Goal: Task Accomplishment & Management: Manage account settings

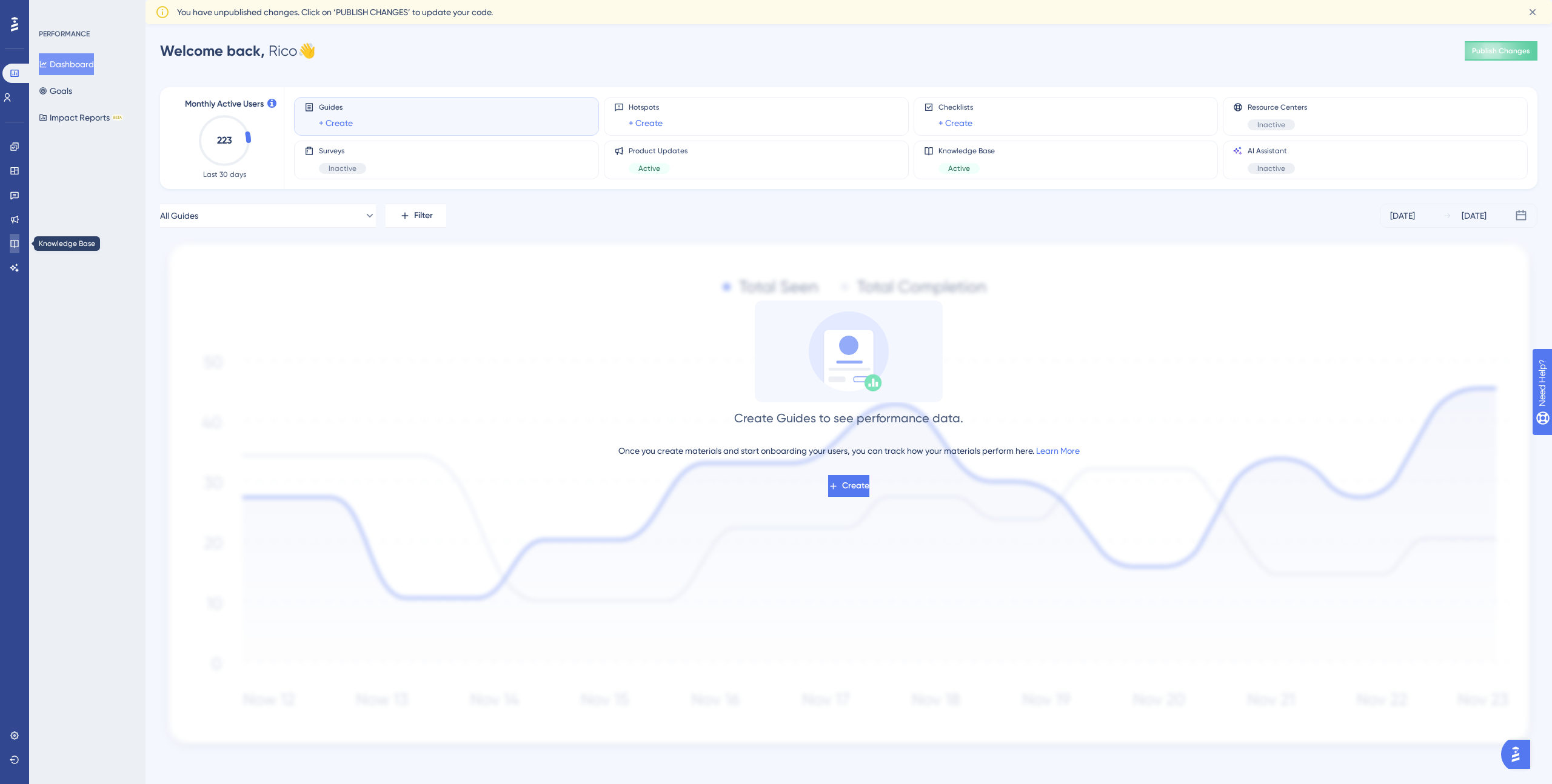
click at [12, 244] on icon at bounding box center [14, 243] width 10 height 10
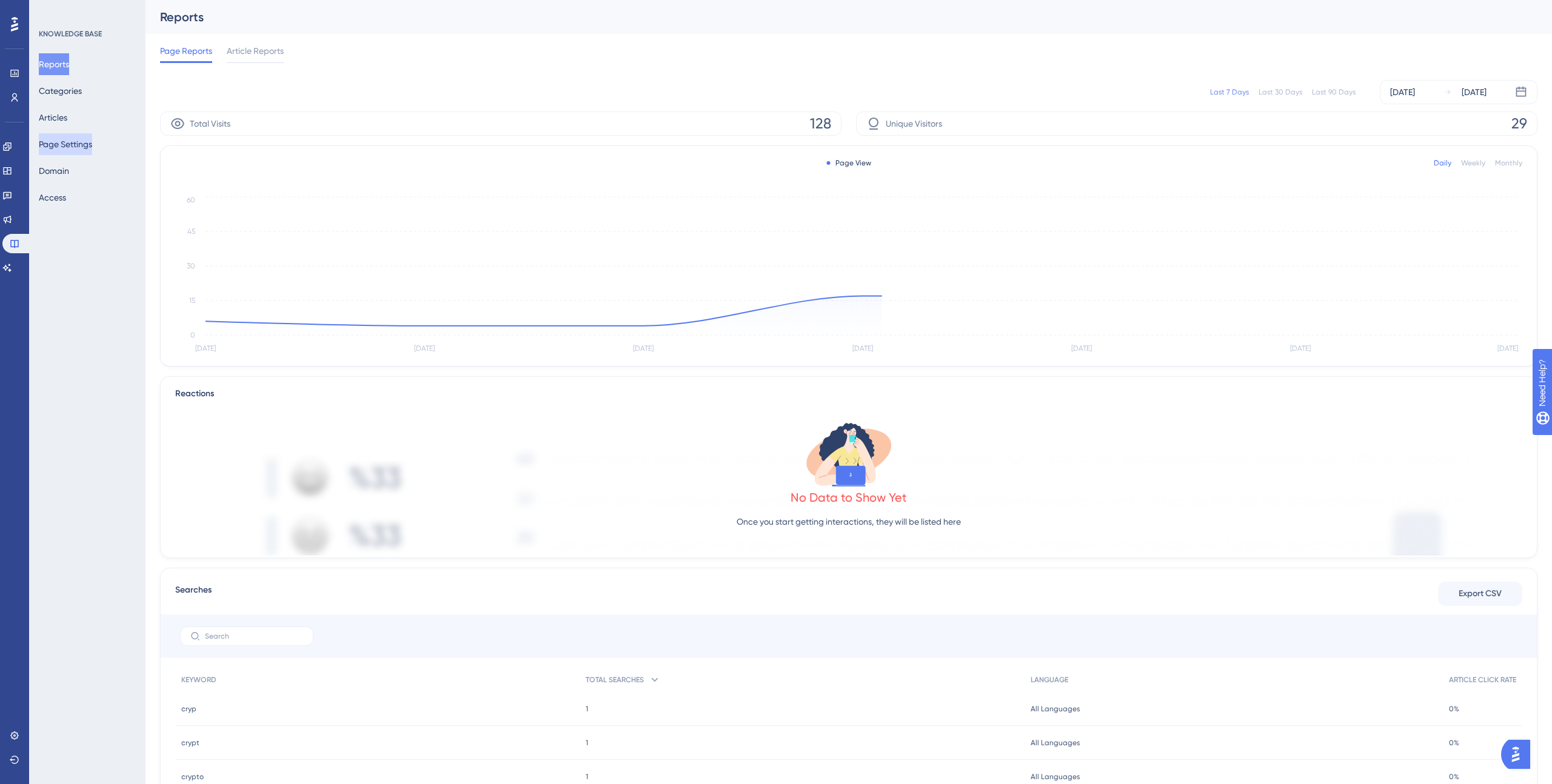
click at [65, 146] on button "Page Settings" at bounding box center [65, 144] width 54 height 22
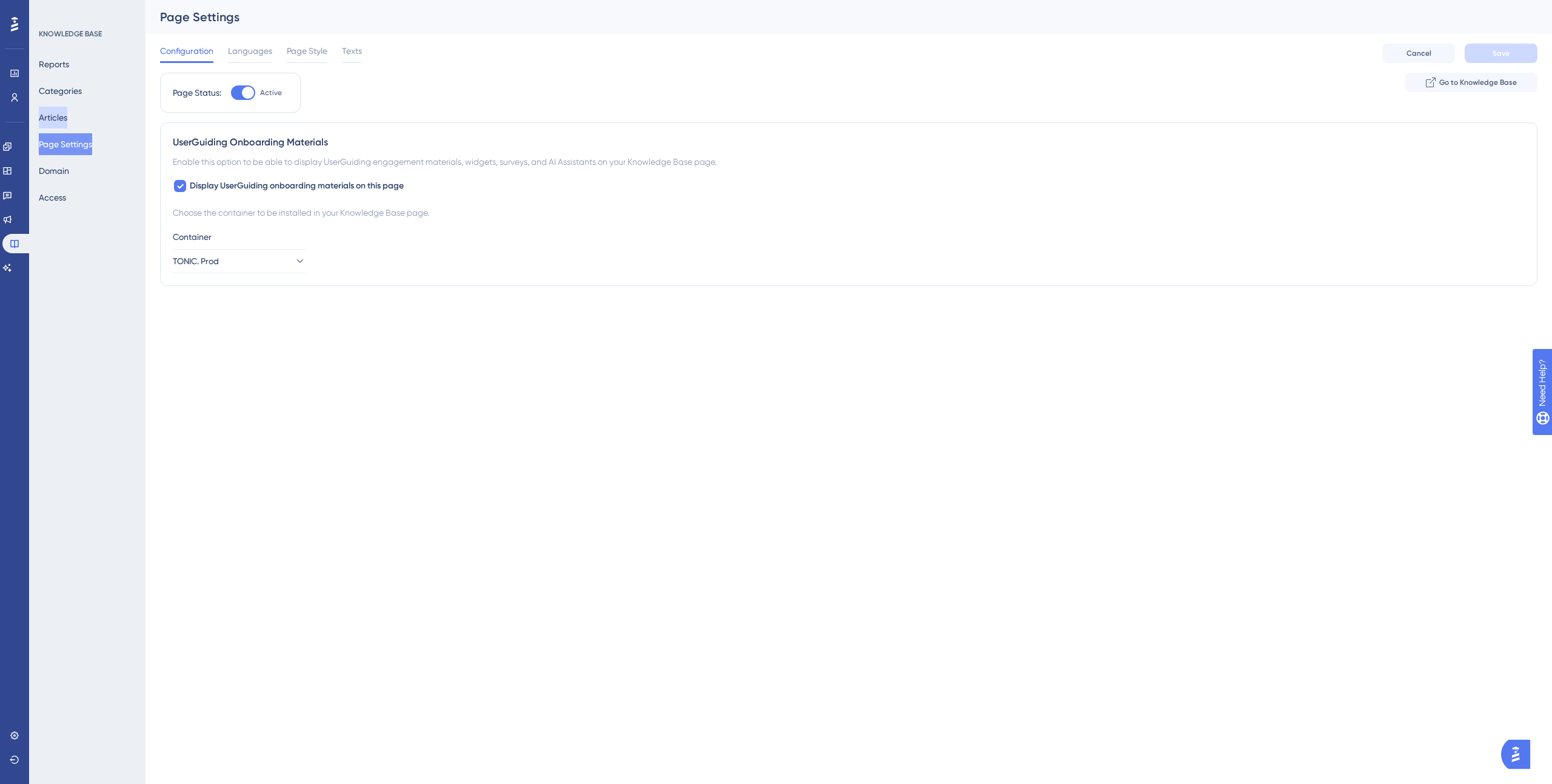
click at [60, 120] on button "Articles" at bounding box center [53, 117] width 29 height 22
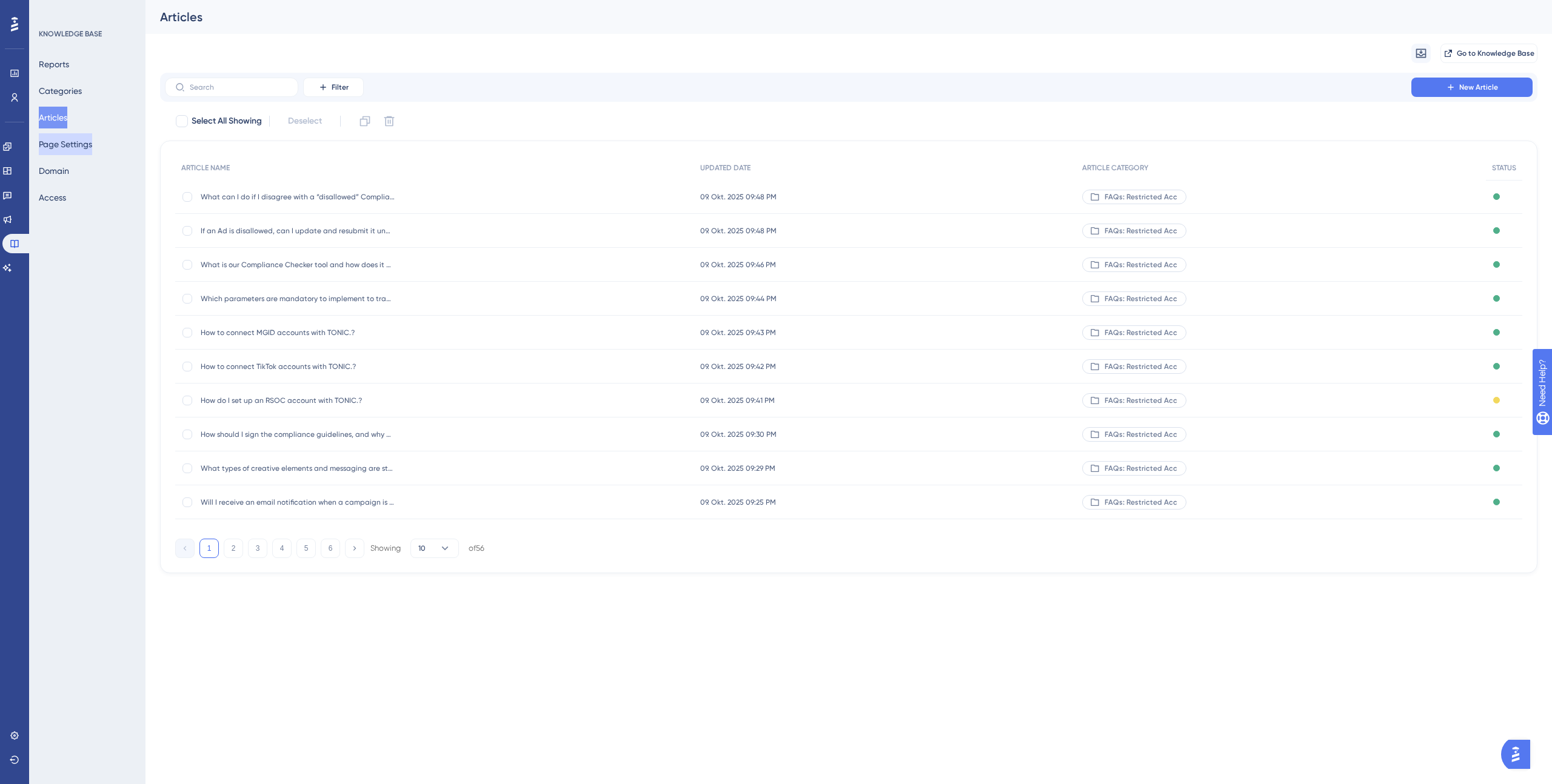
click at [63, 141] on button "Page Settings" at bounding box center [65, 144] width 54 height 22
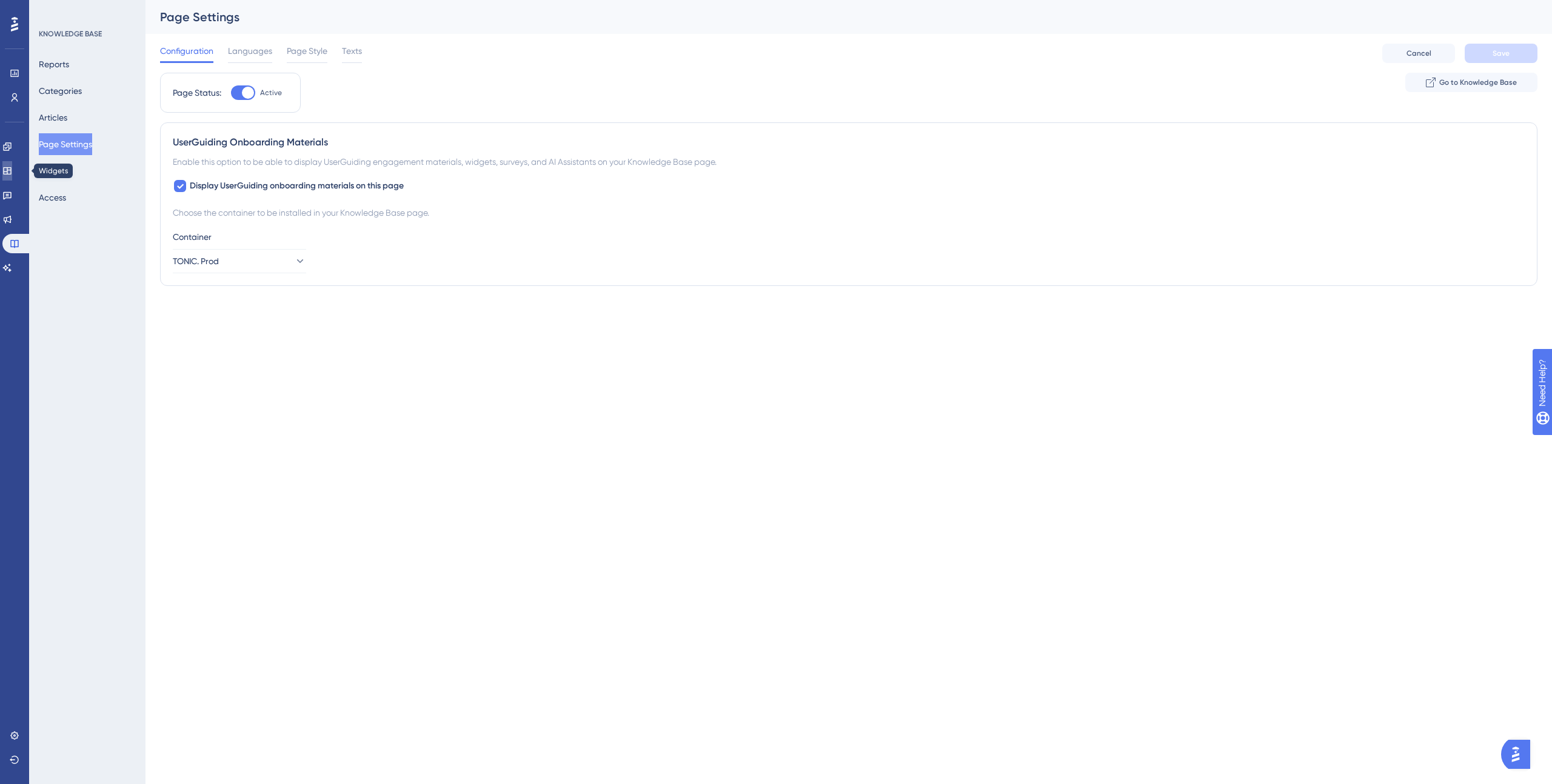
click at [12, 173] on icon at bounding box center [8, 171] width 10 height 10
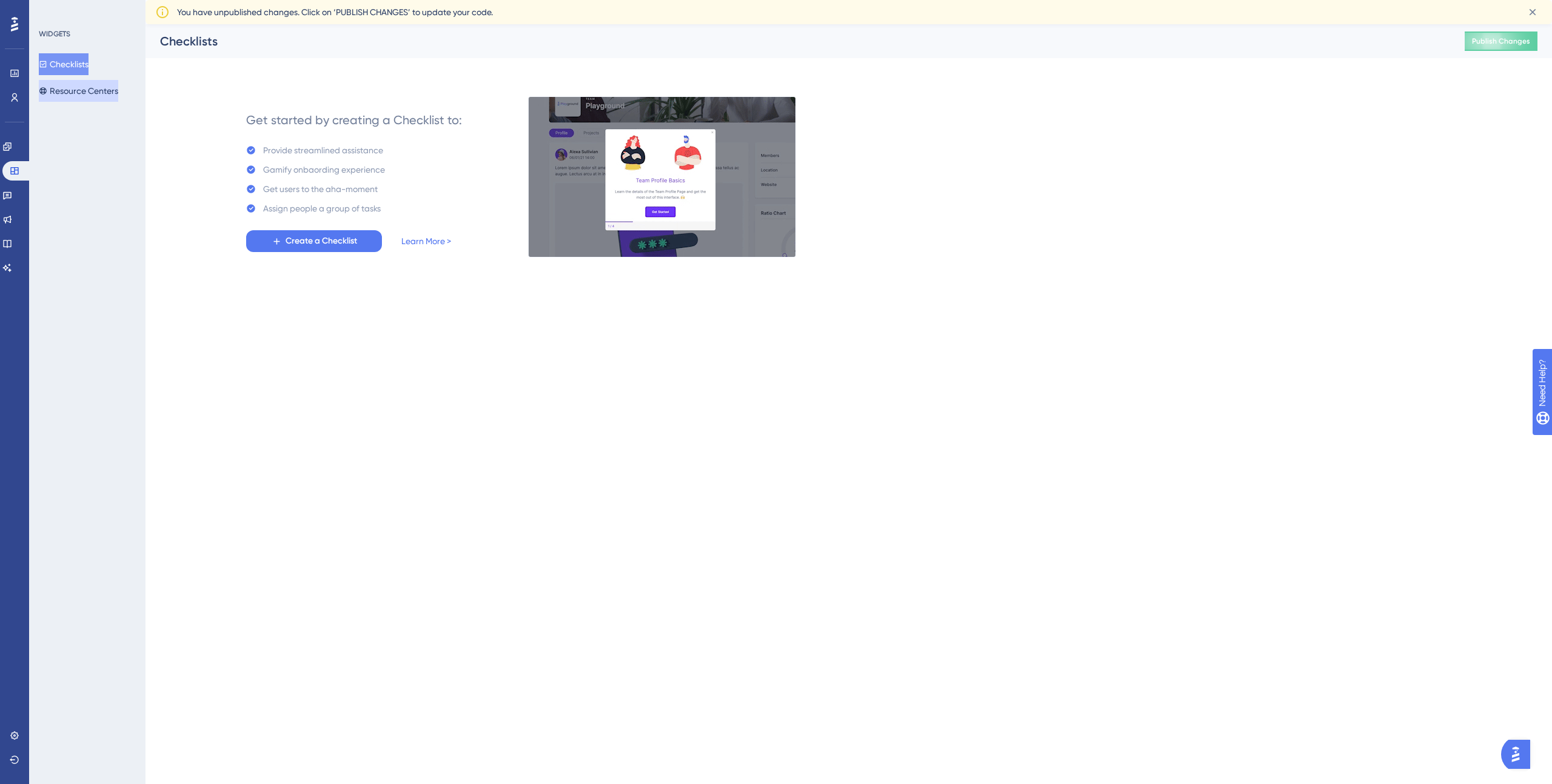
click at [75, 95] on button "Resource Centers" at bounding box center [78, 90] width 80 height 22
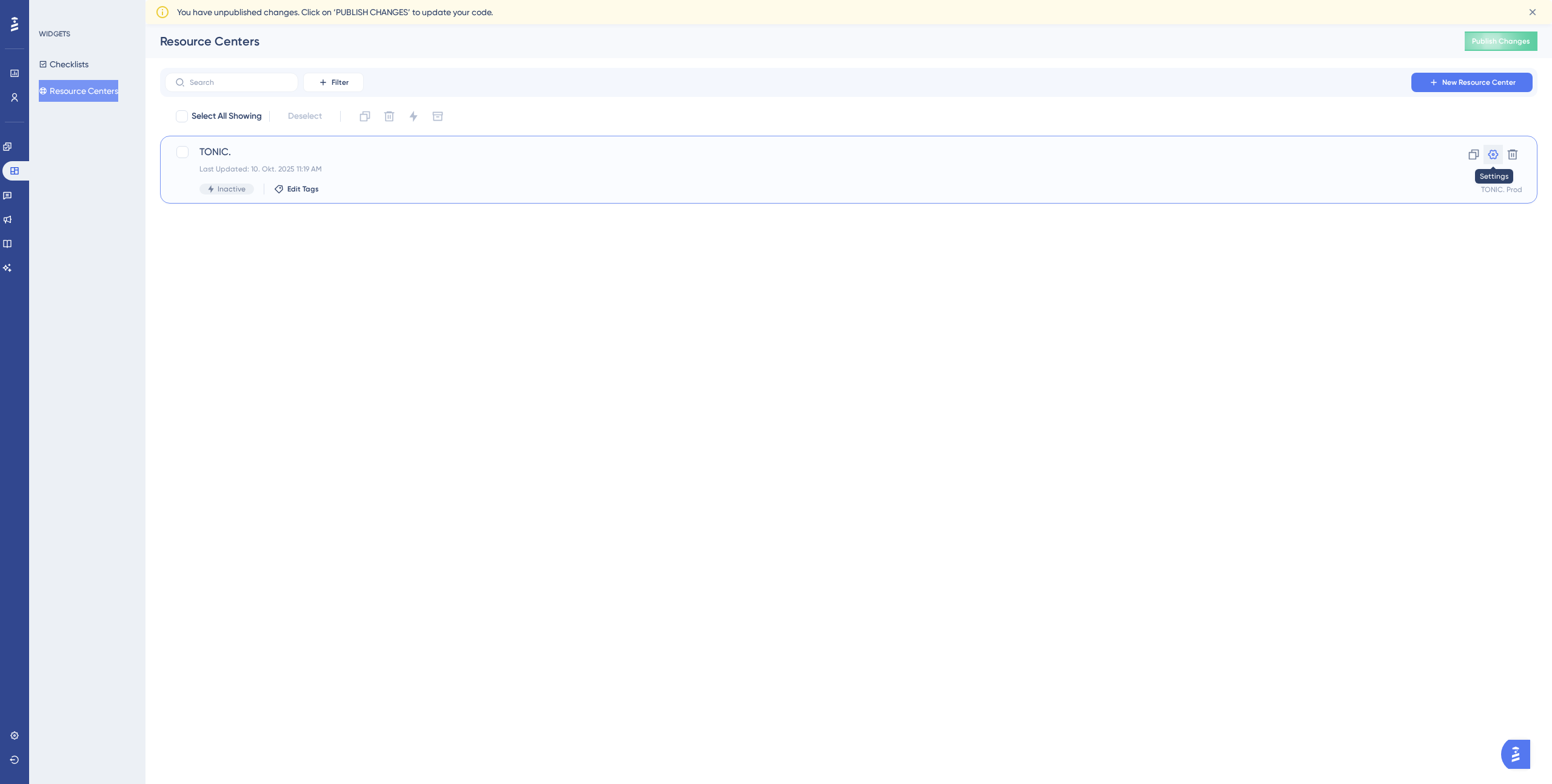
click at [1494, 154] on icon at bounding box center [1493, 154] width 11 height 10
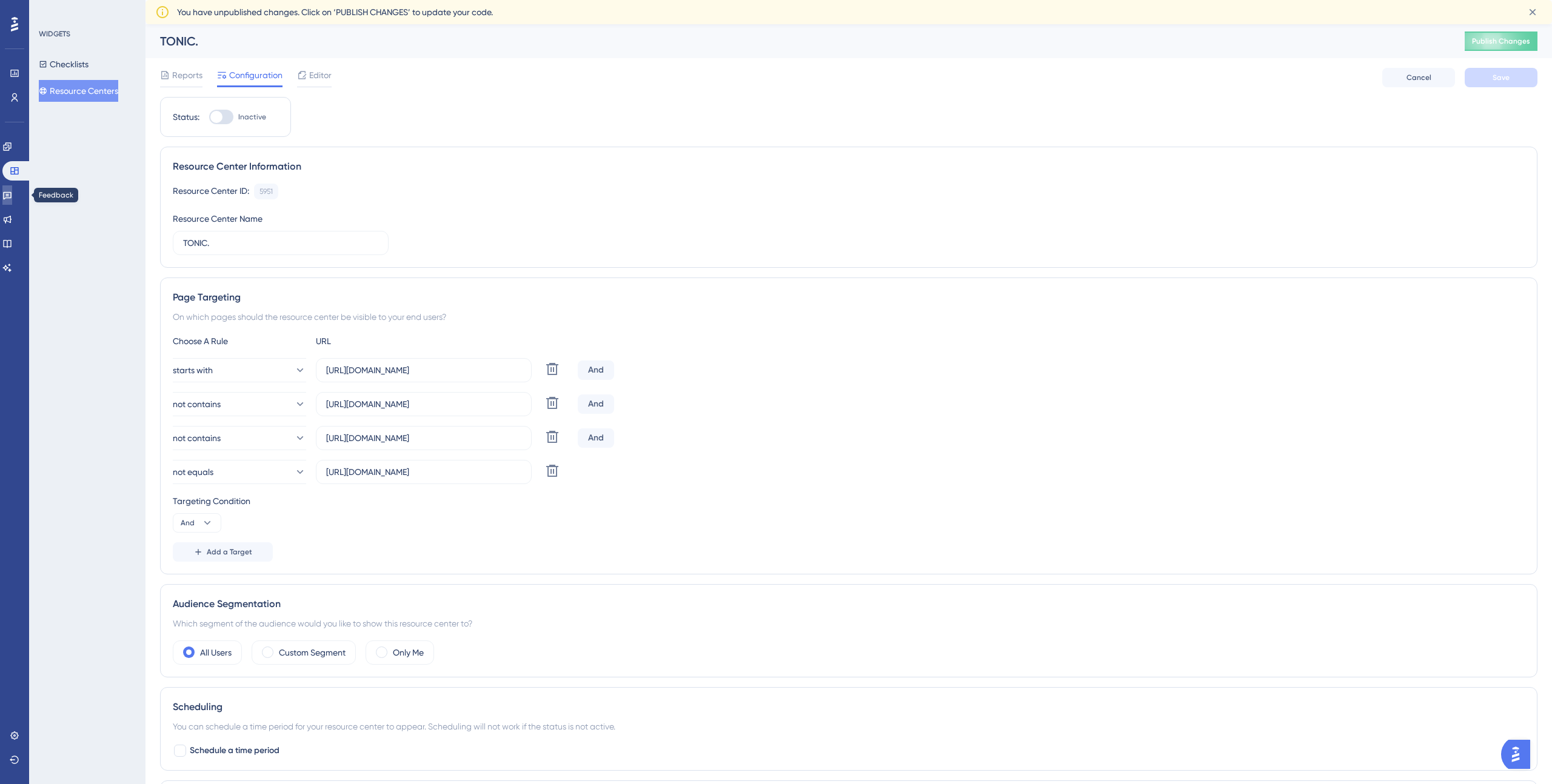
click at [12, 191] on icon at bounding box center [8, 196] width 10 height 10
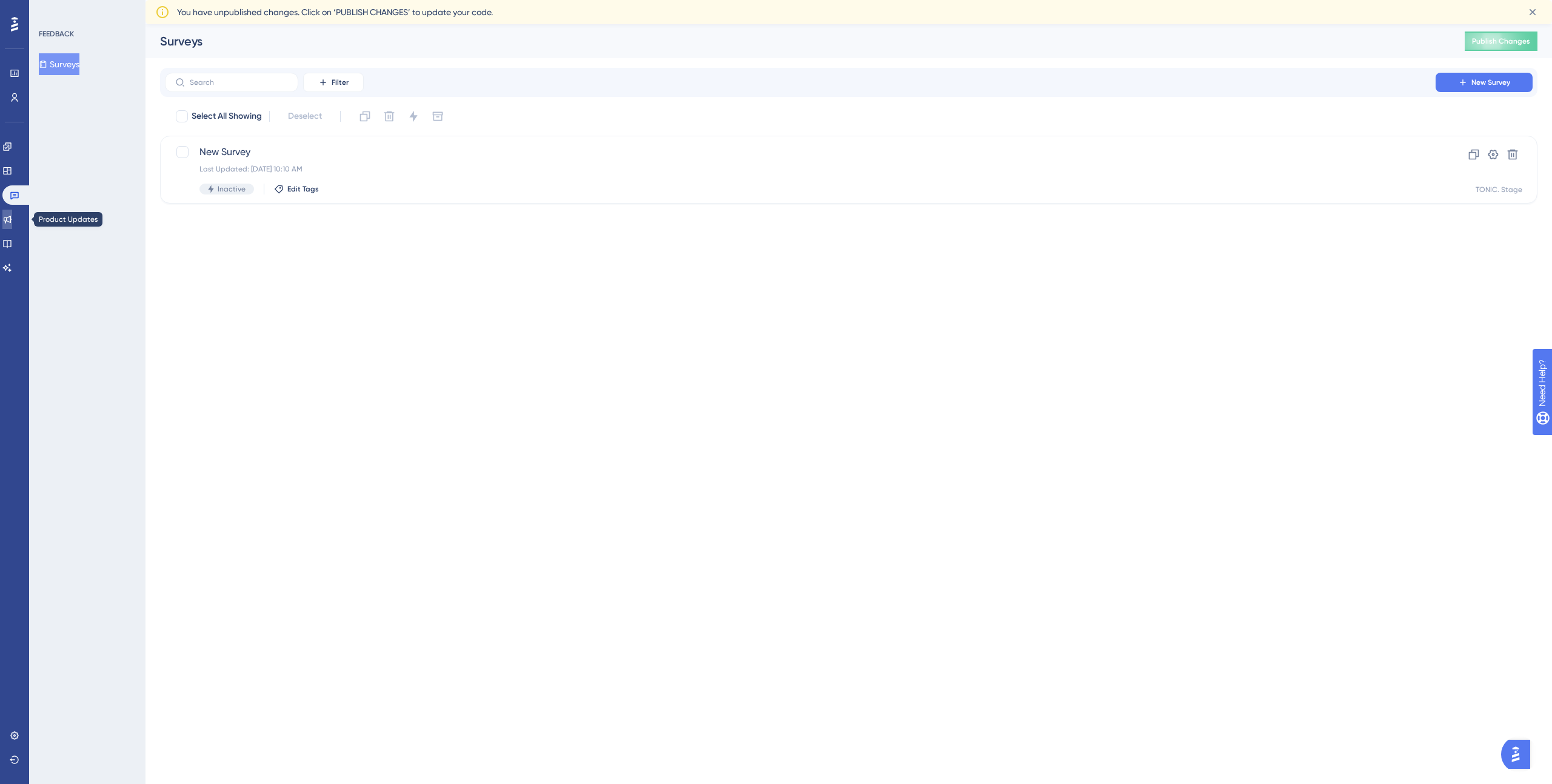
click at [12, 224] on link at bounding box center [8, 219] width 10 height 19
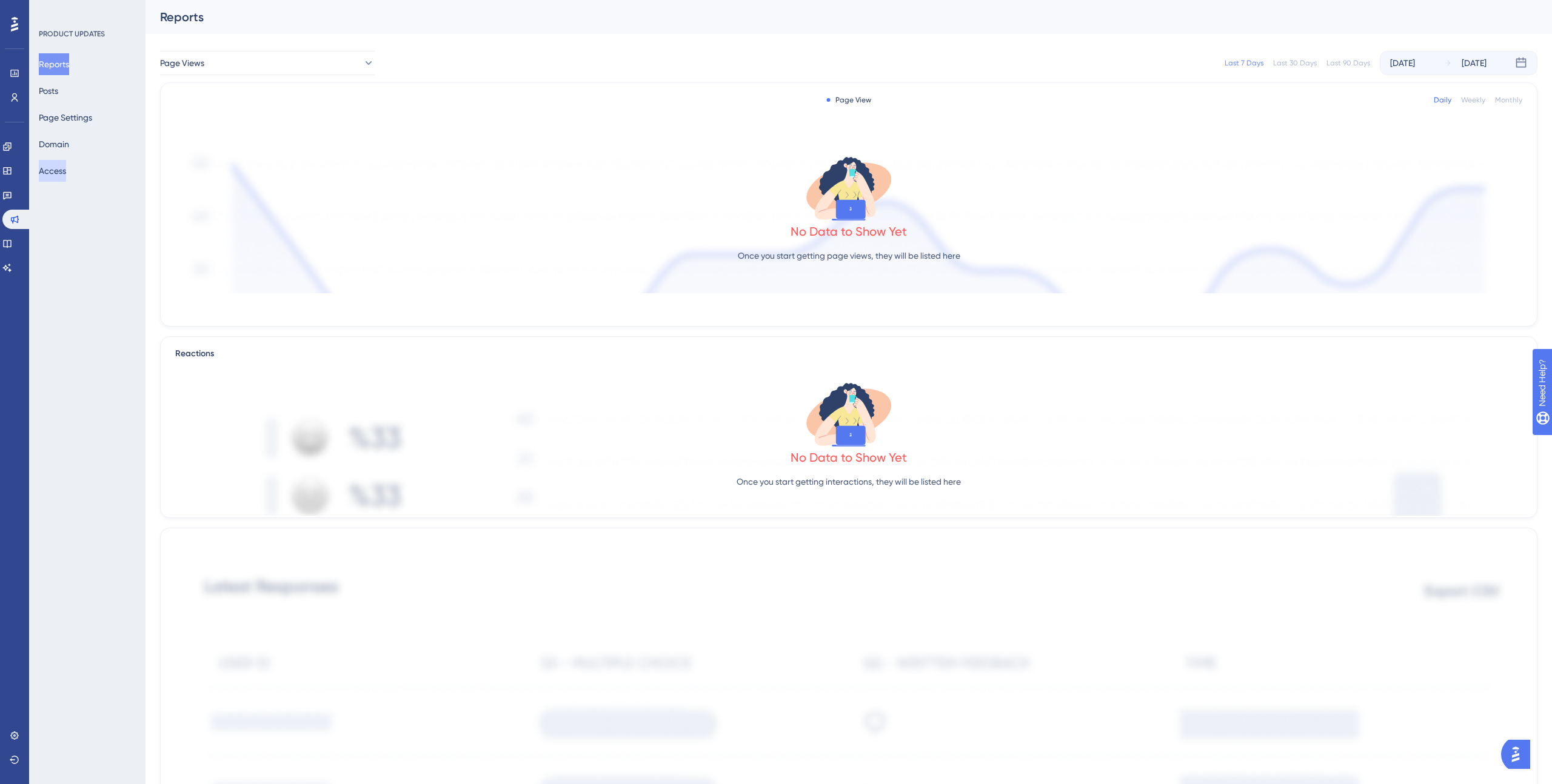
click at [56, 167] on button "Access" at bounding box center [52, 171] width 27 height 22
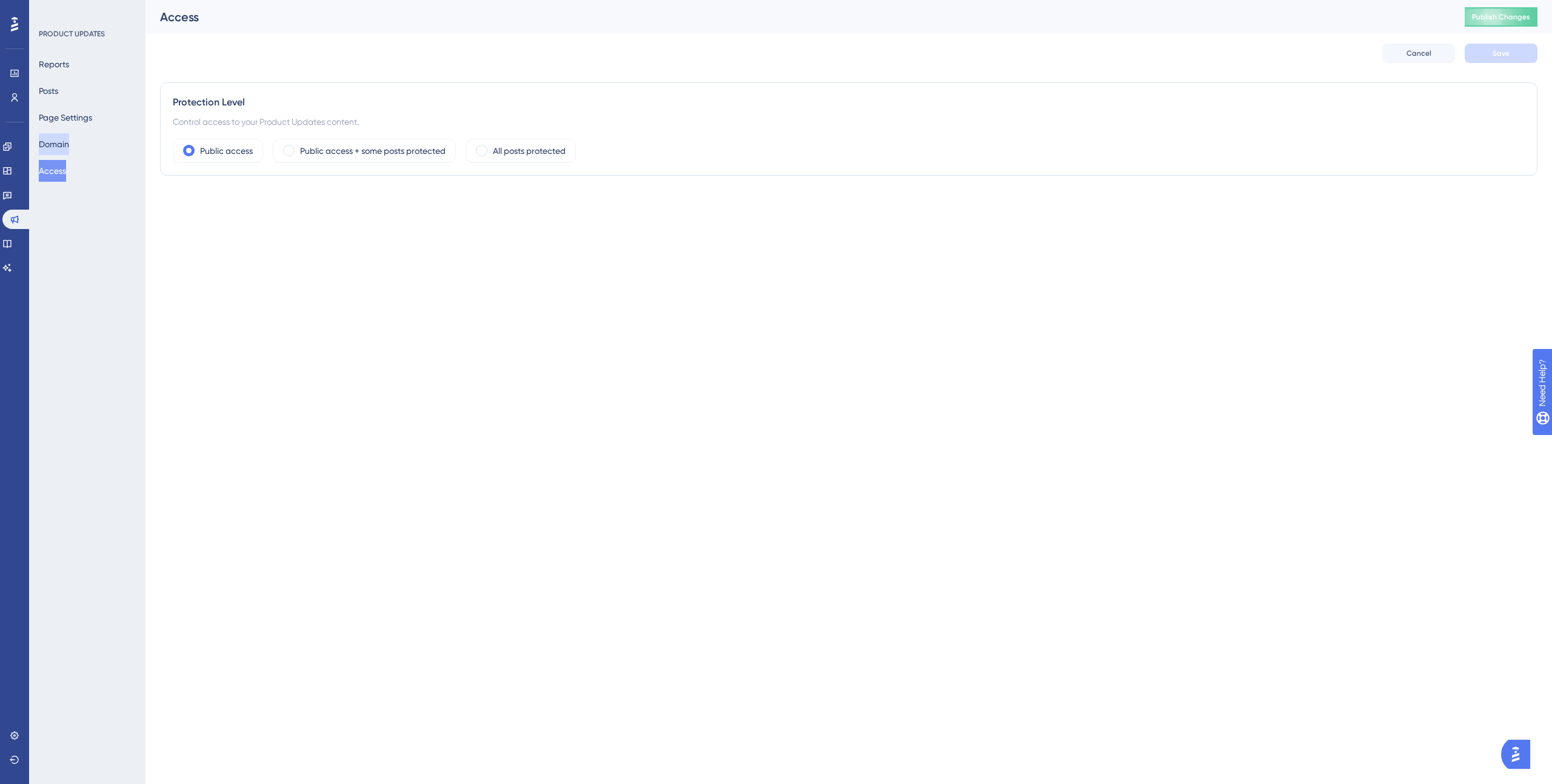
click at [58, 141] on button "Domain" at bounding box center [54, 144] width 31 height 22
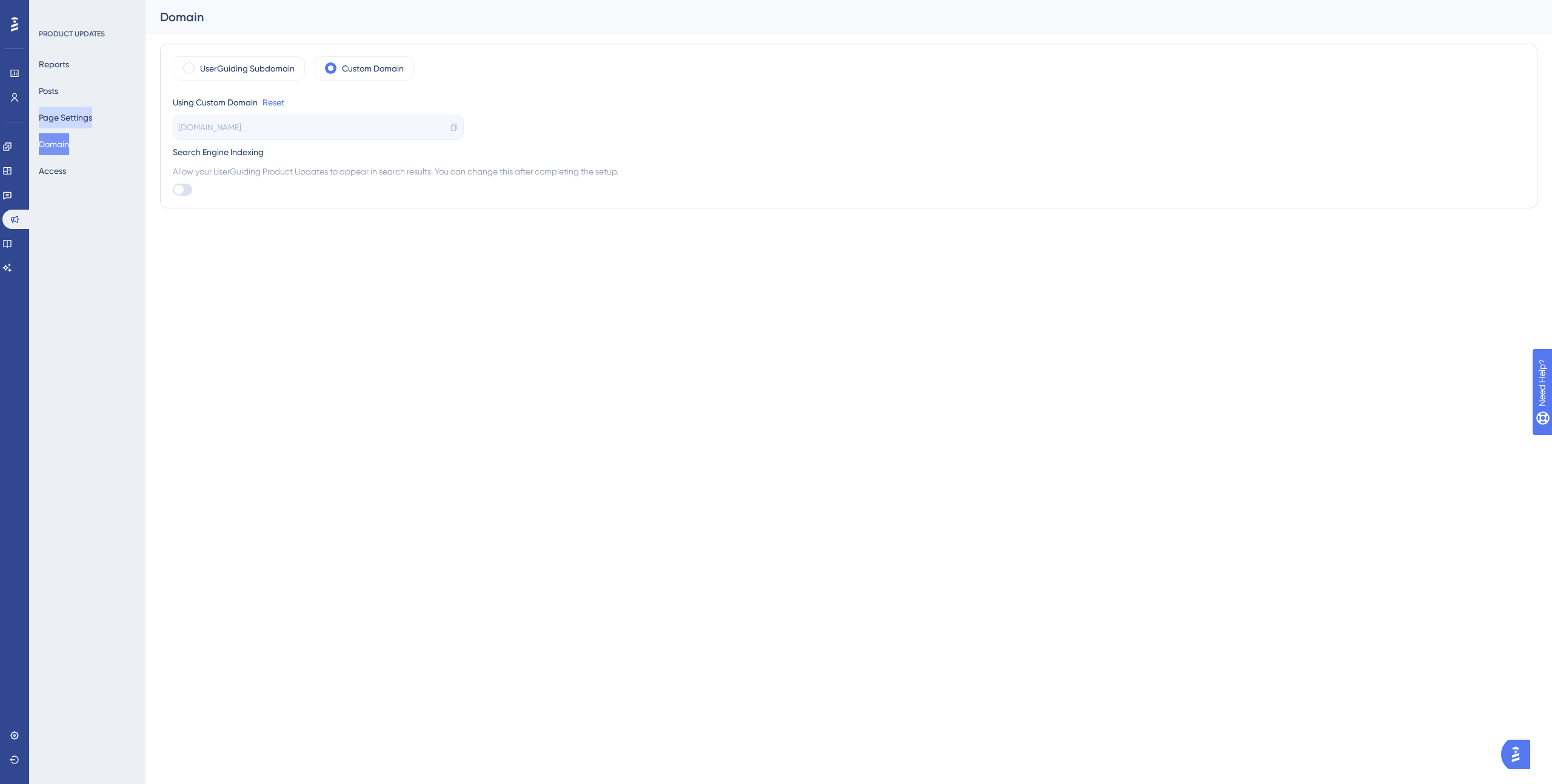
click at [59, 118] on button "Page Settings" at bounding box center [65, 117] width 54 height 22
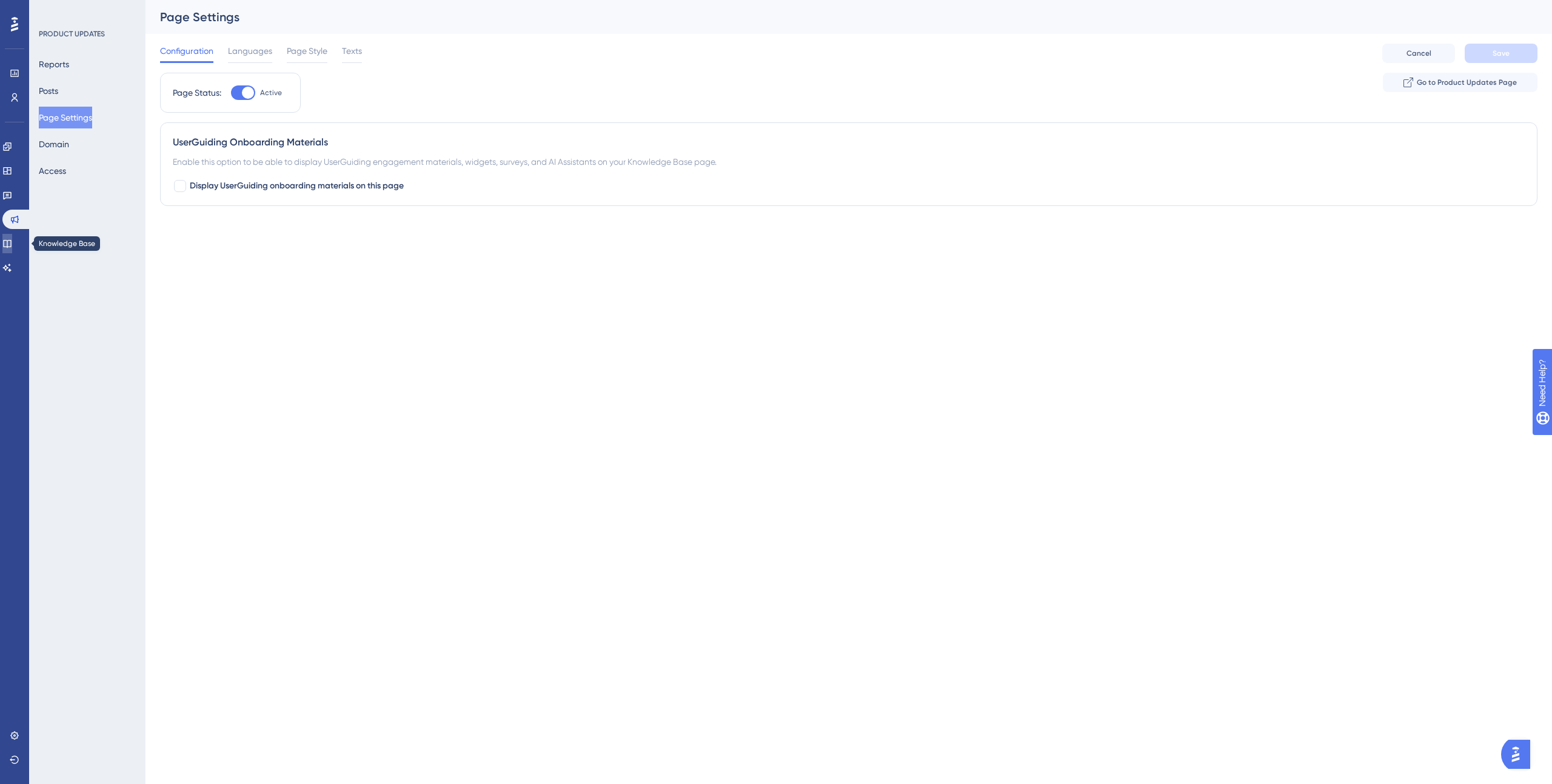
click at [12, 239] on icon at bounding box center [8, 243] width 10 height 10
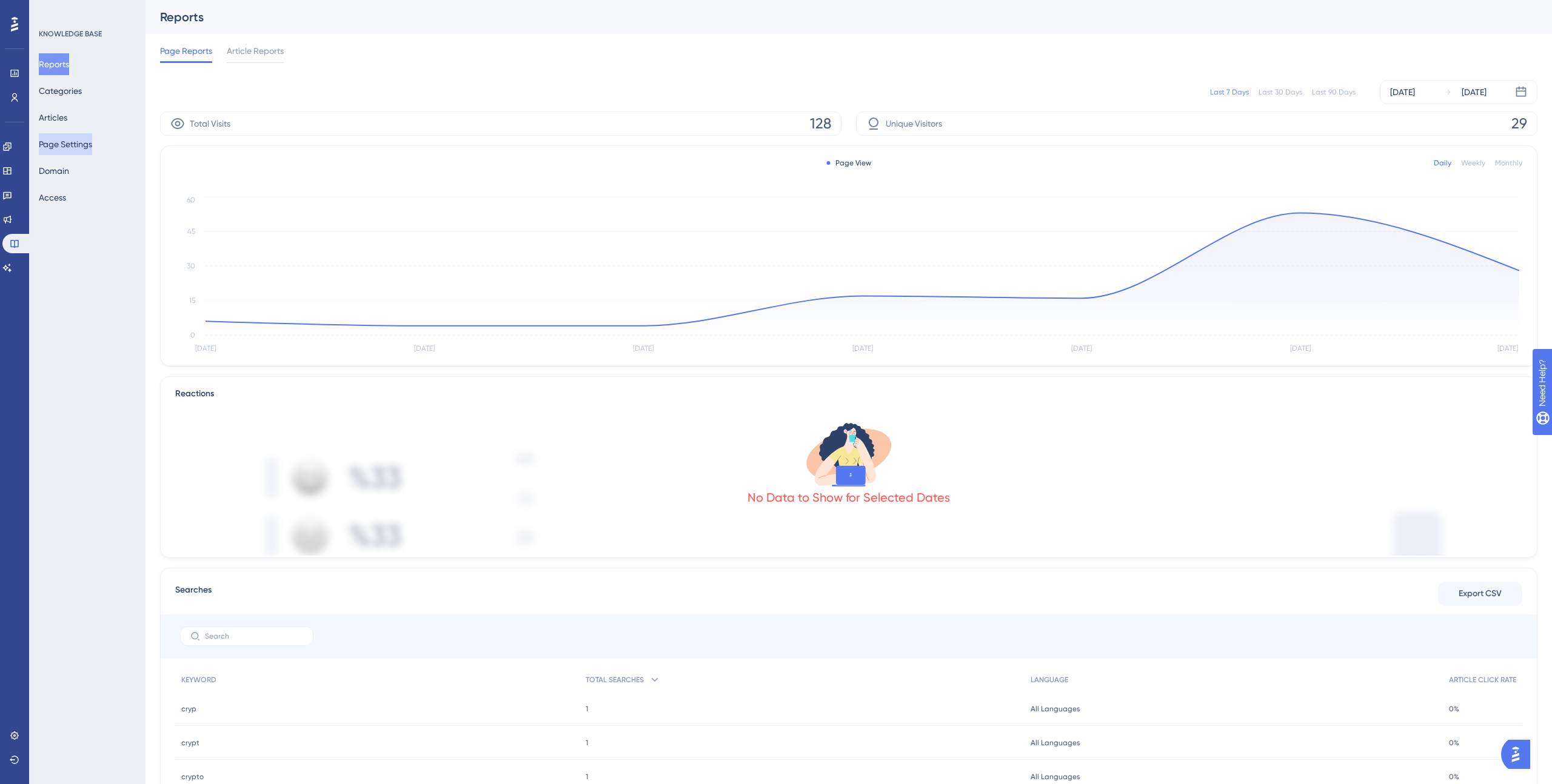
click at [75, 141] on button "Page Settings" at bounding box center [65, 144] width 54 height 22
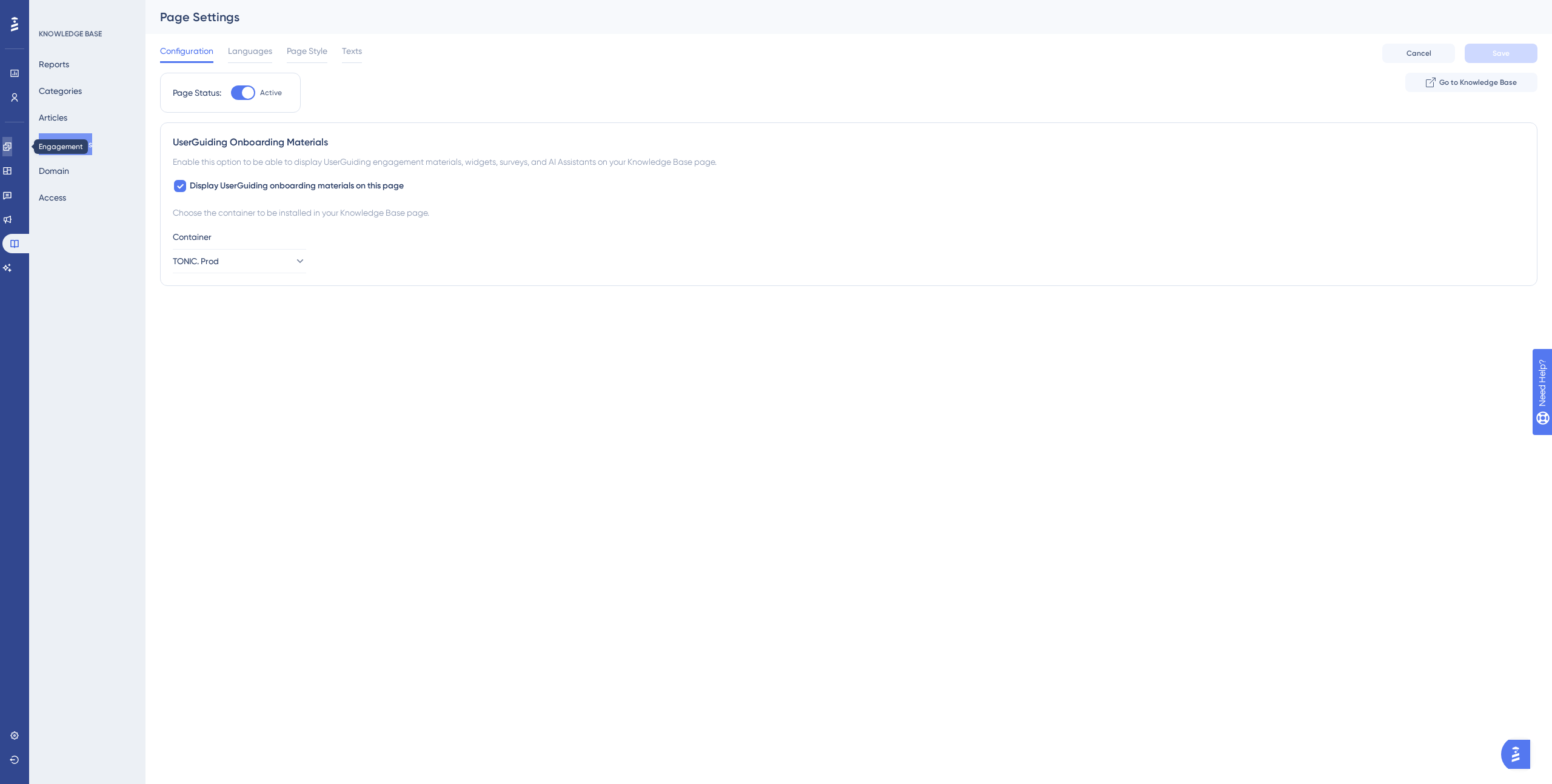
click at [12, 148] on icon at bounding box center [8, 147] width 10 height 10
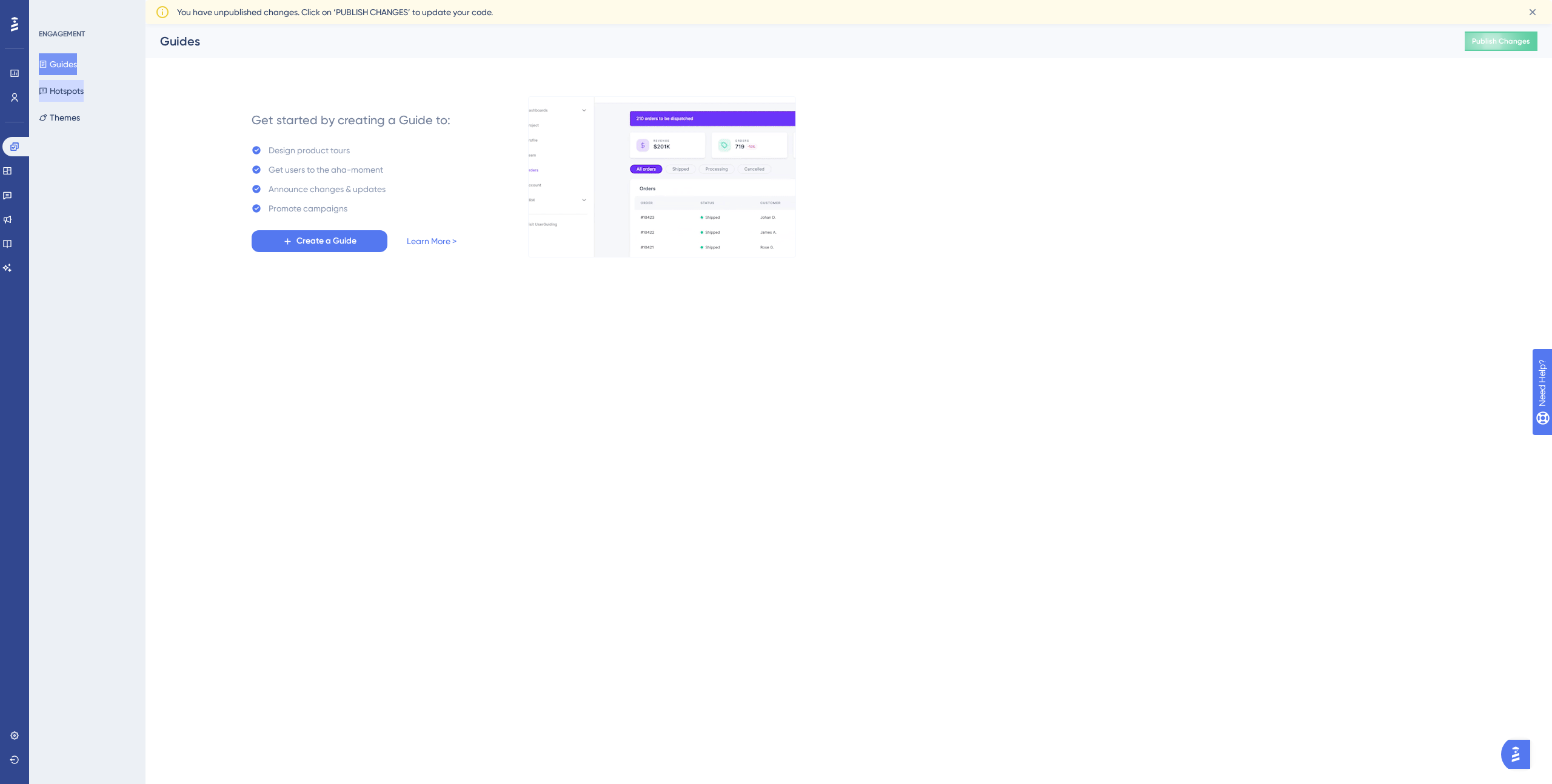
click at [64, 93] on button "Hotspots" at bounding box center [60, 90] width 45 height 22
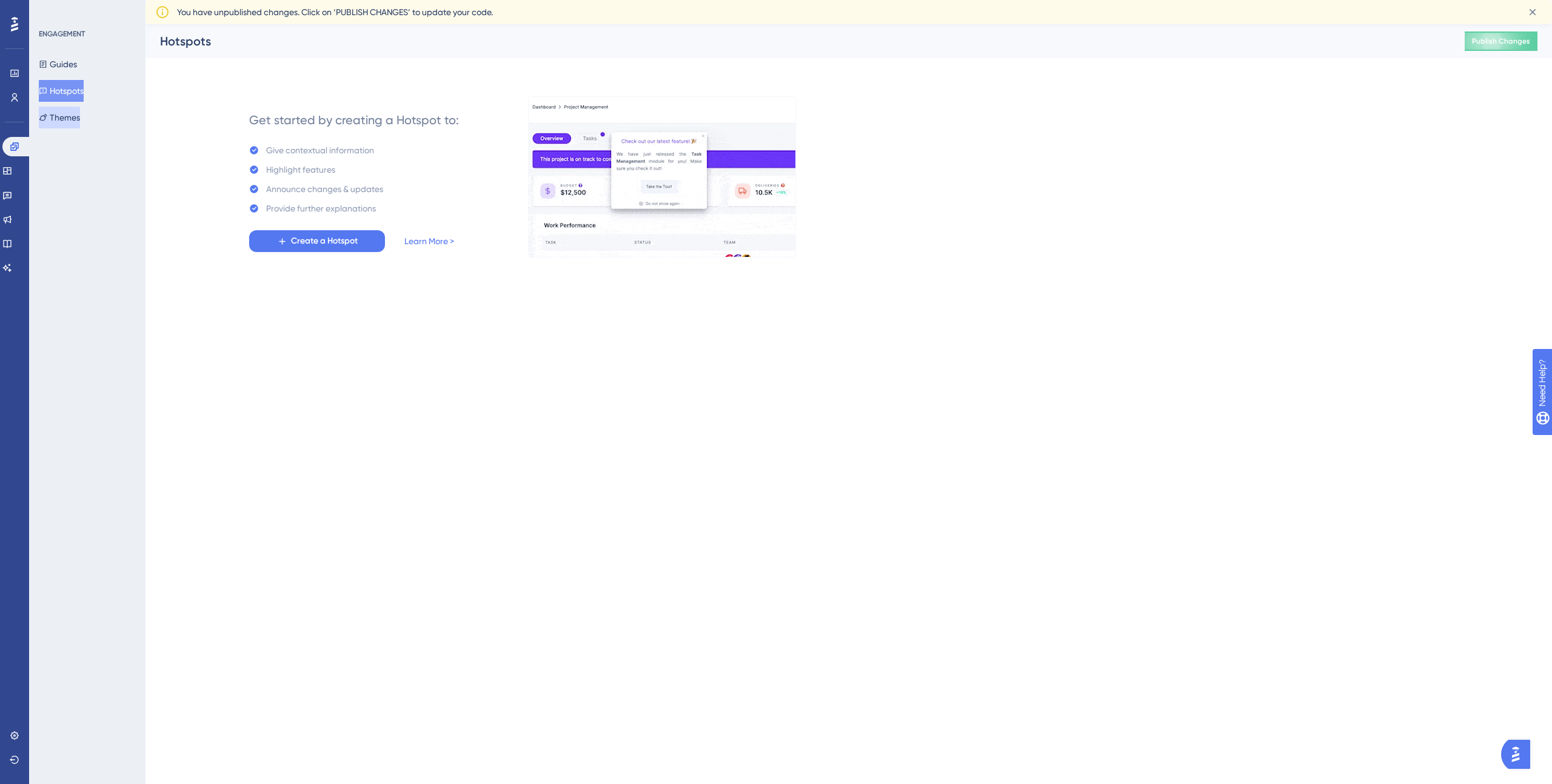
click at [64, 114] on button "Themes" at bounding box center [58, 117] width 41 height 22
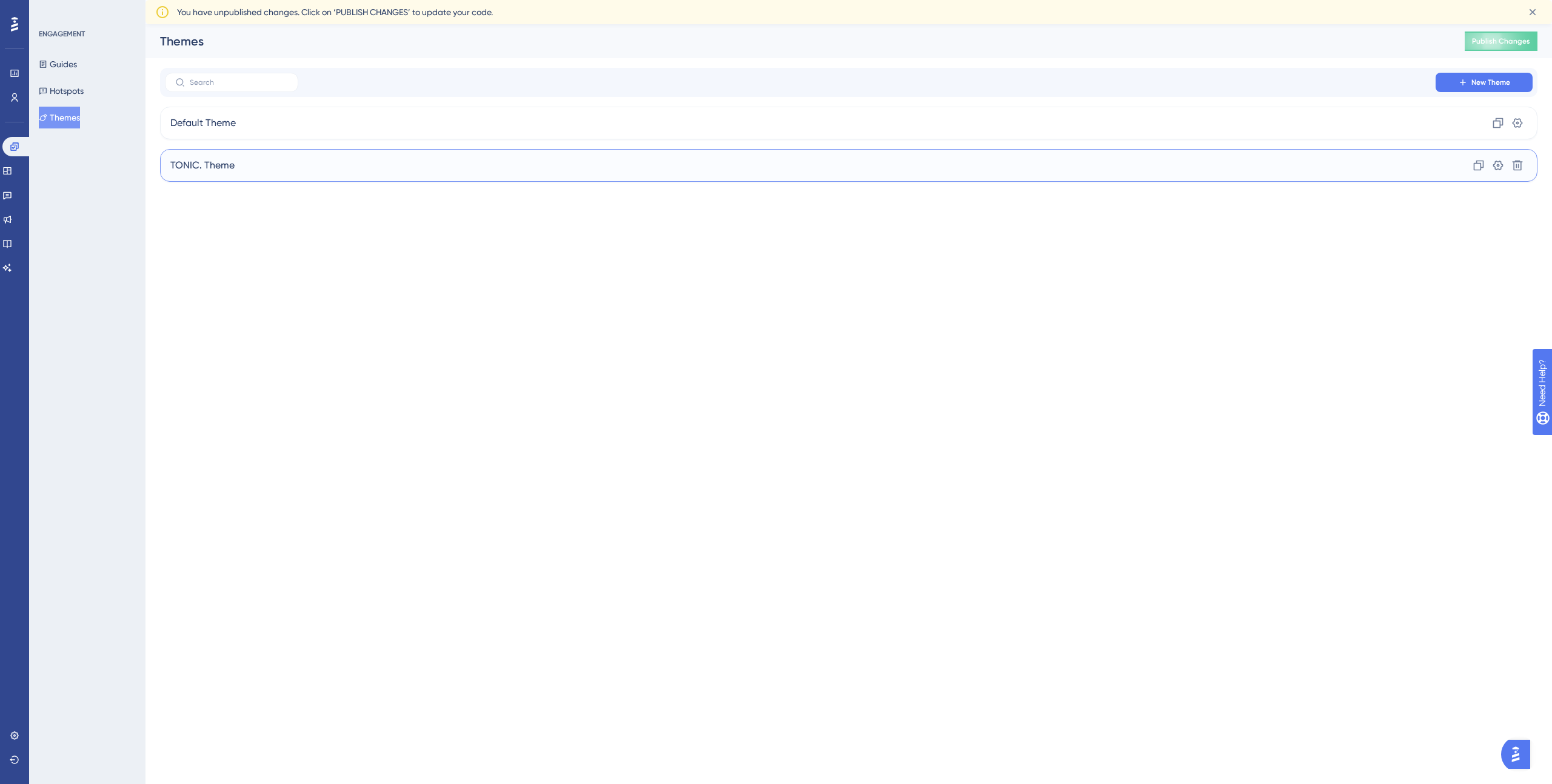
click at [272, 173] on div "TONIC. Theme Clone Settings Delete" at bounding box center [848, 166] width 1377 height 33
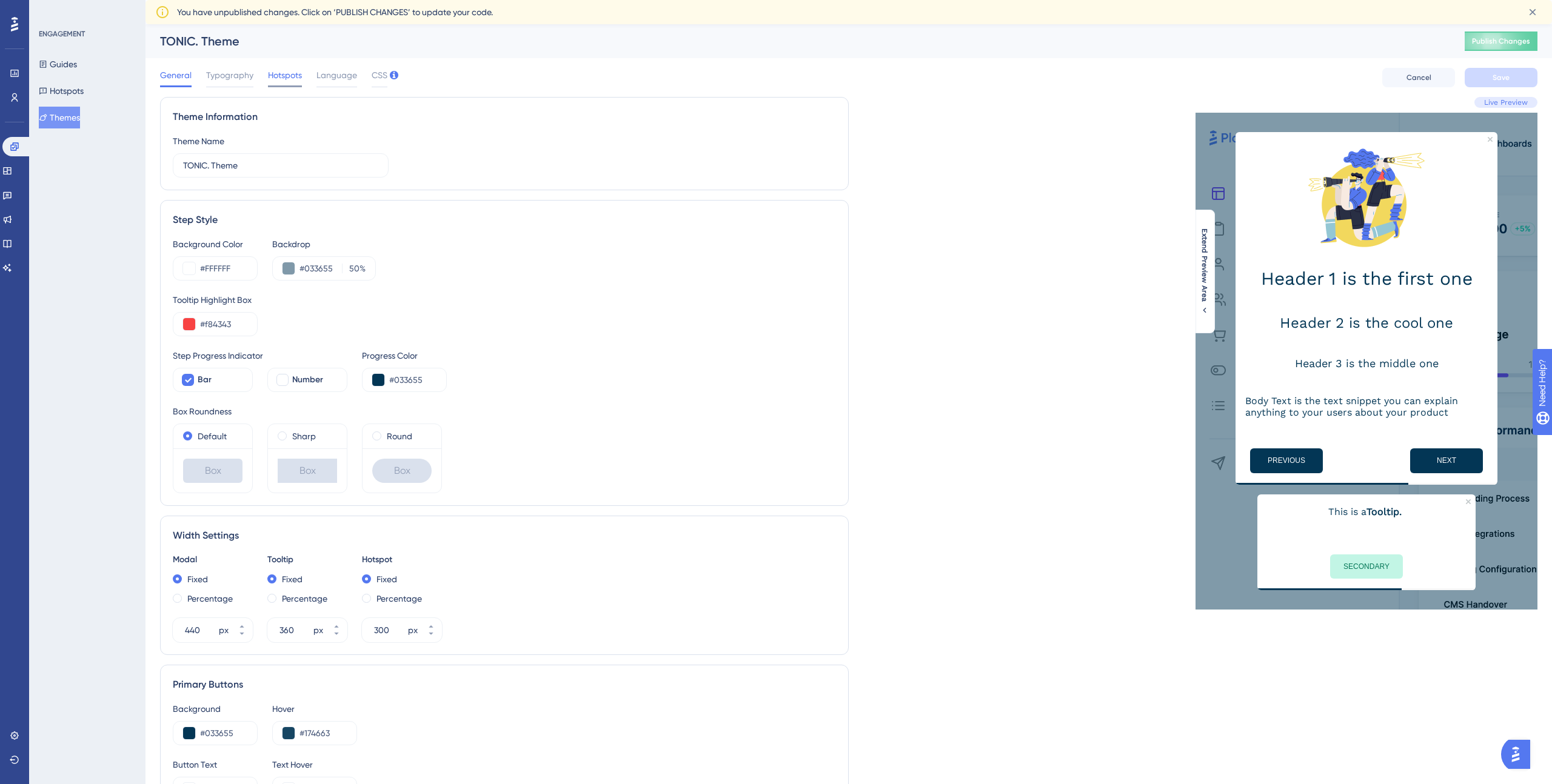
click at [290, 77] on span "Hotspots" at bounding box center [284, 75] width 34 height 14
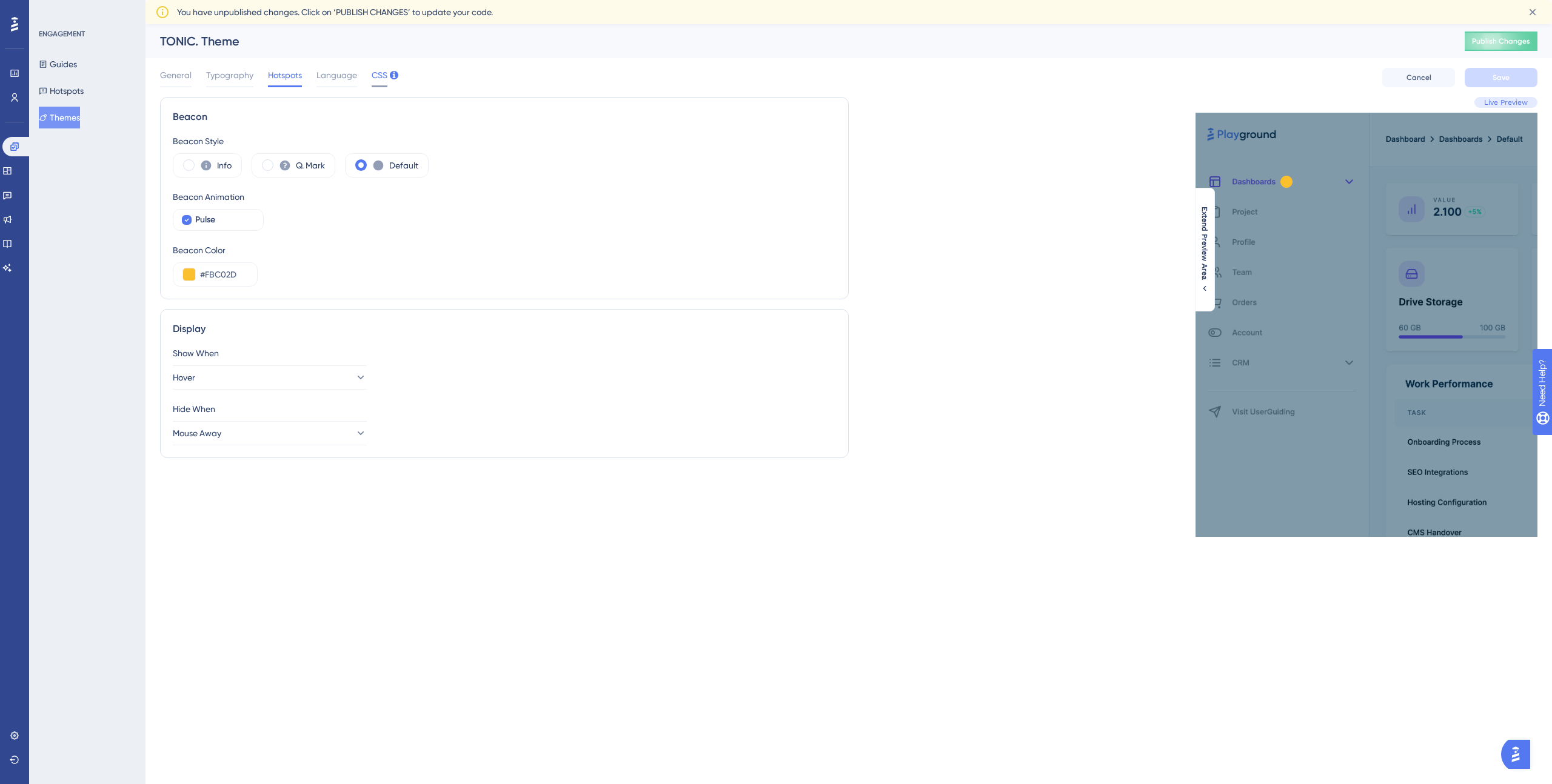
click at [372, 75] on span "CSS" at bounding box center [380, 75] width 15 height 14
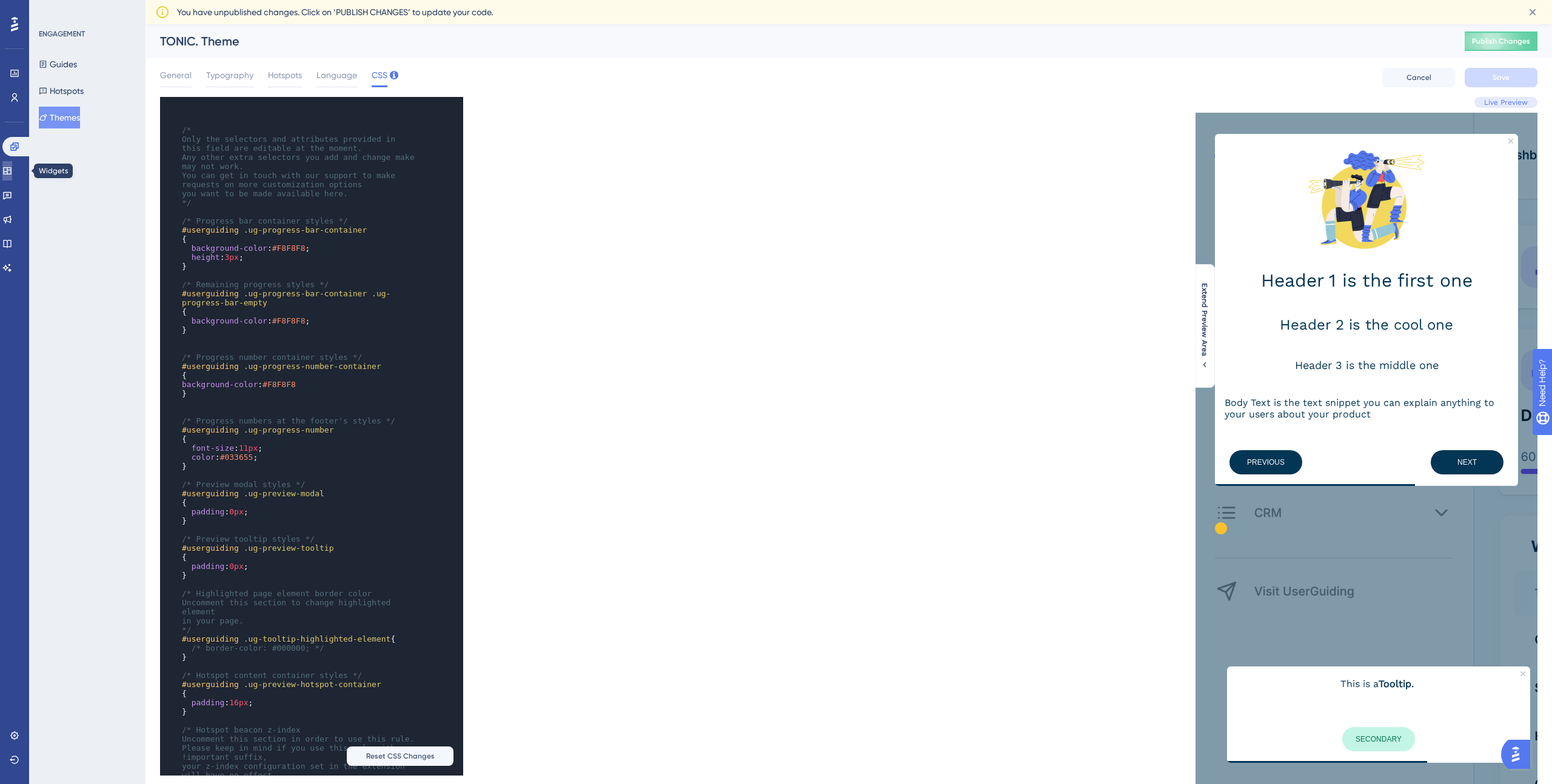
click at [10, 172] on icon at bounding box center [8, 171] width 10 height 10
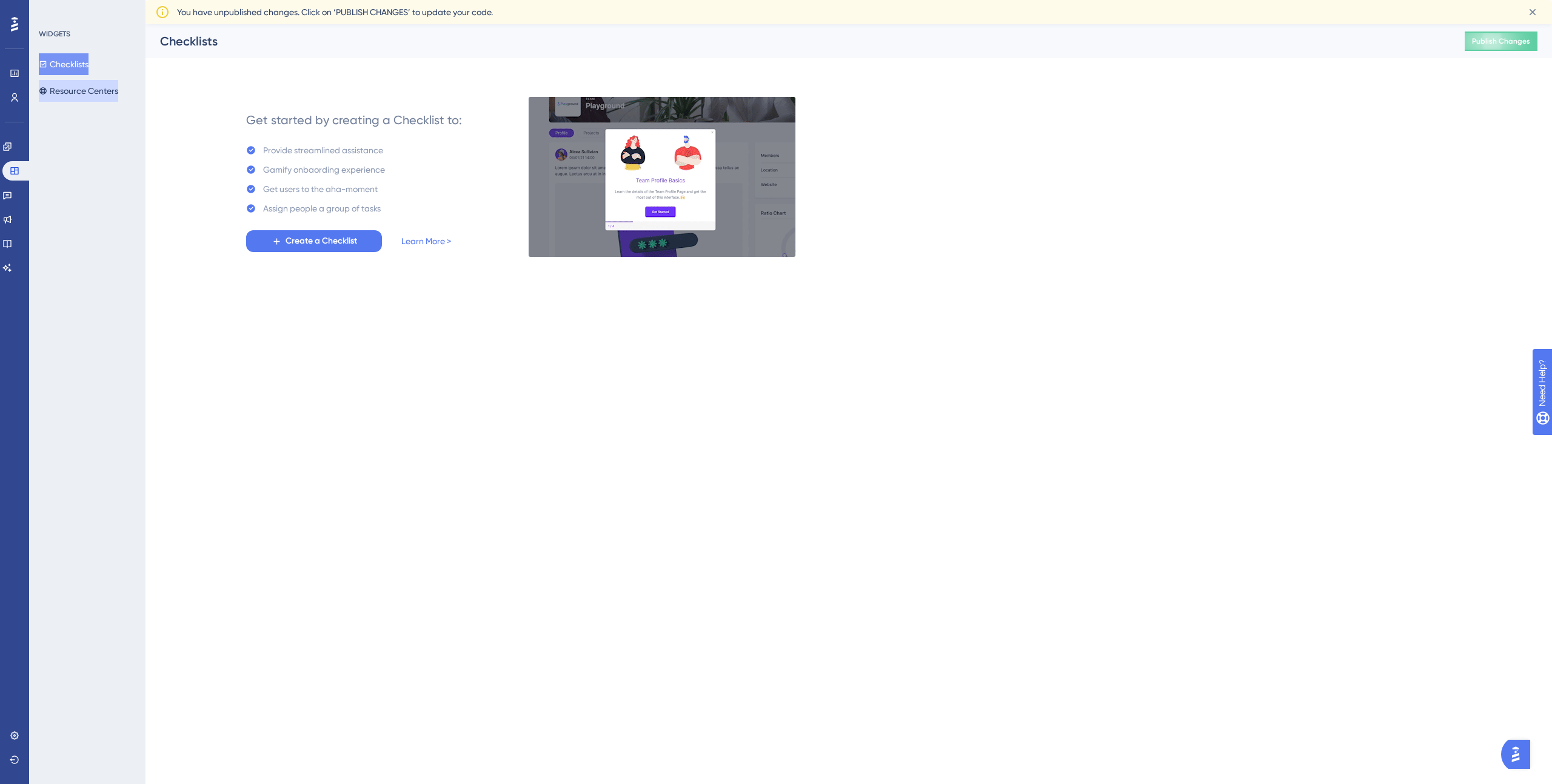
click at [83, 93] on button "Resource Centers" at bounding box center [78, 90] width 80 height 22
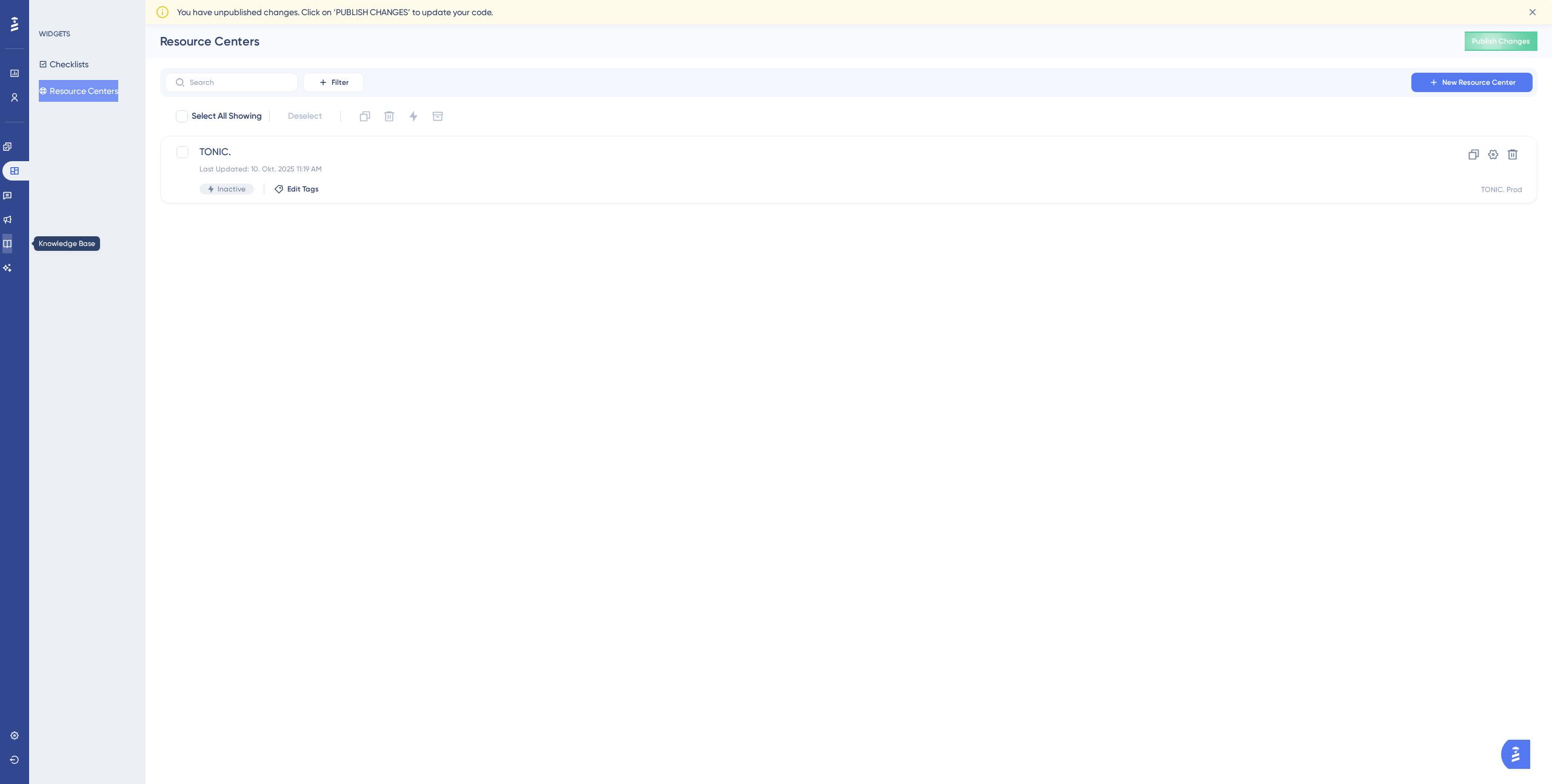
click at [12, 248] on icon at bounding box center [8, 243] width 10 height 10
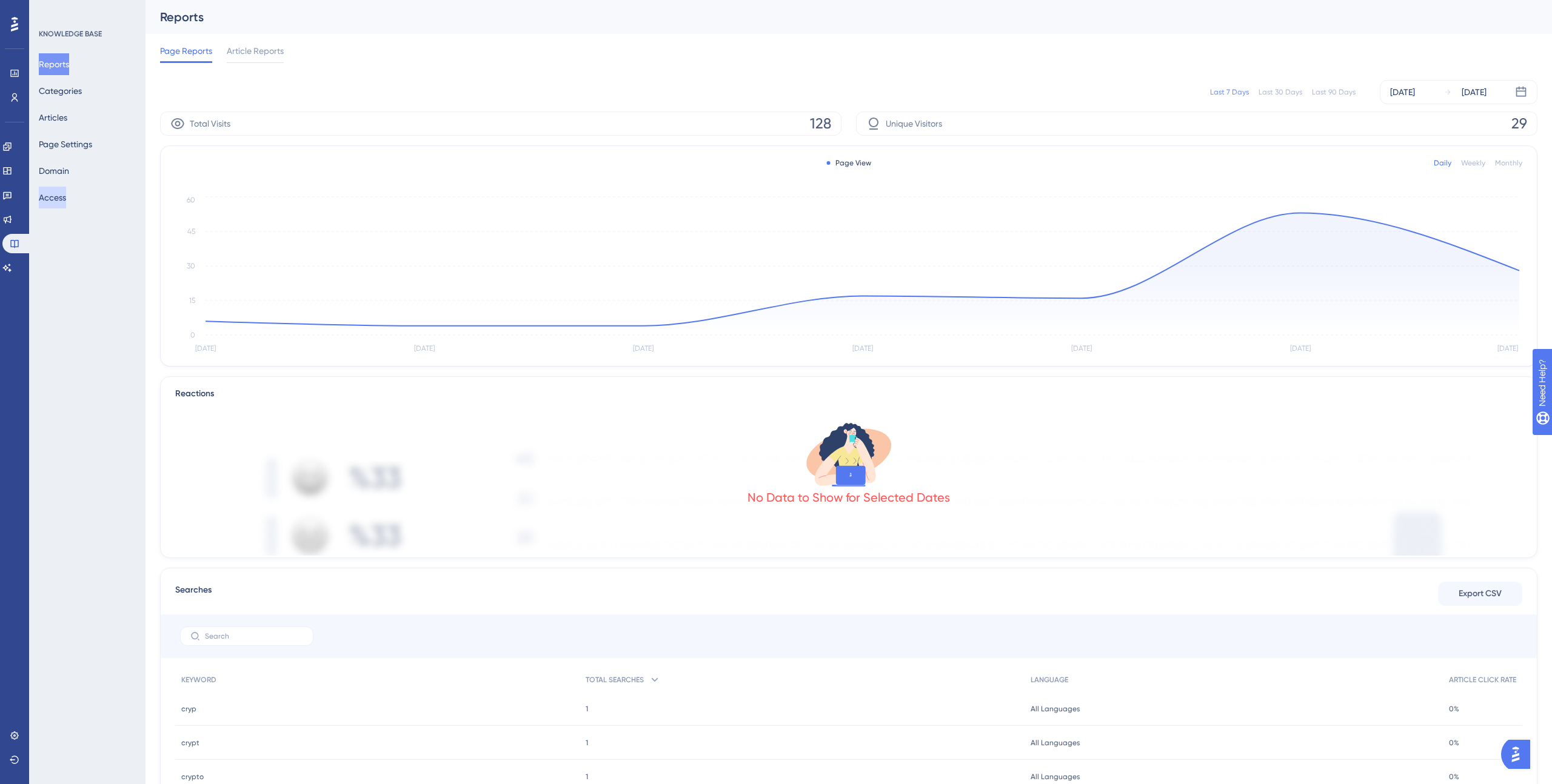
scroll to position [3, 0]
click at [73, 149] on button "Page Settings" at bounding box center [65, 144] width 54 height 22
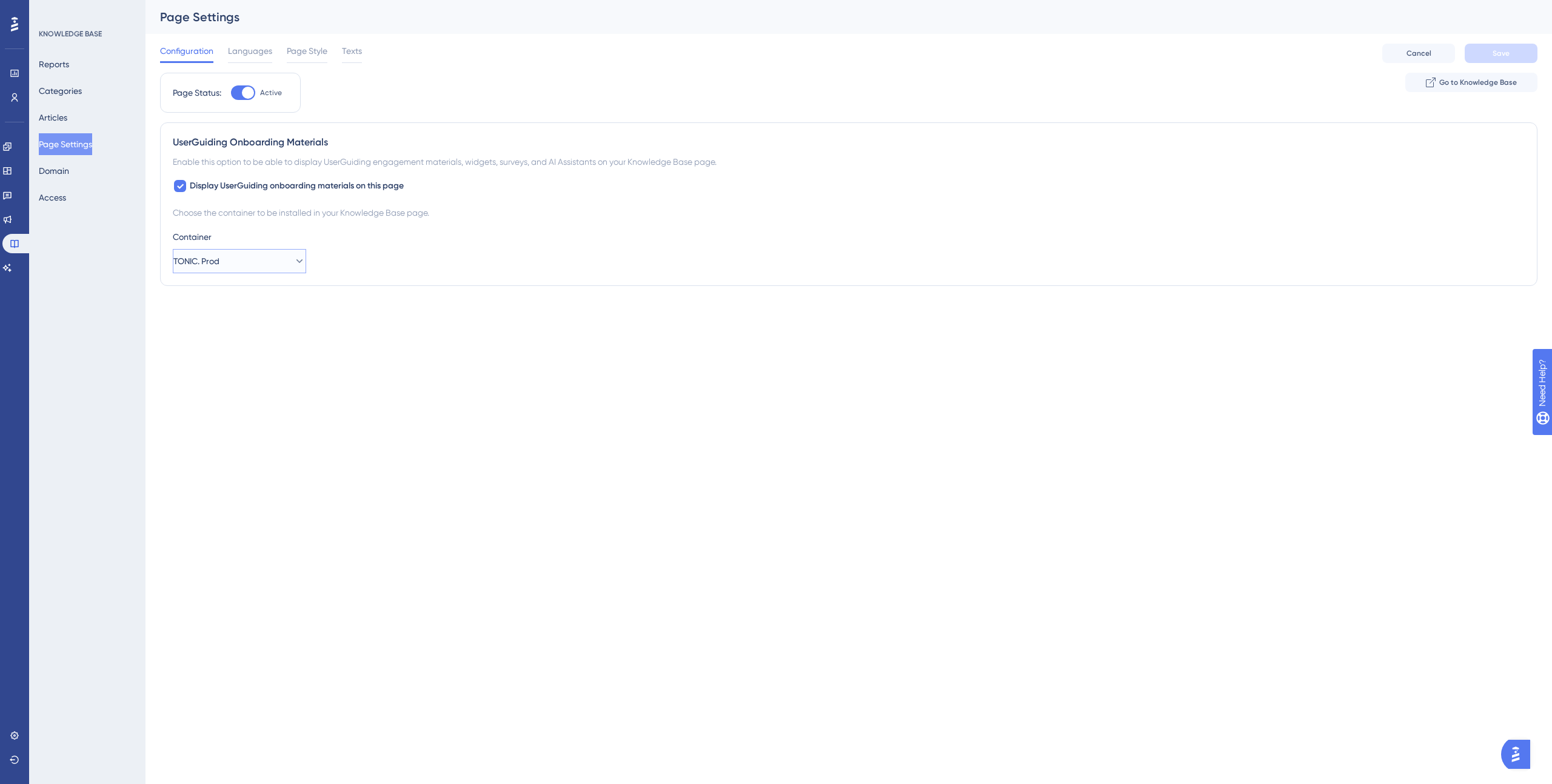
click at [255, 267] on button "TONIC. Prod" at bounding box center [239, 261] width 133 height 24
click at [244, 293] on div "TONIC. Stage TONIC. Stage" at bounding box center [240, 297] width 98 height 24
click at [1505, 56] on span "Save" at bounding box center [1501, 54] width 17 height 10
click at [12, 164] on link at bounding box center [8, 171] width 10 height 19
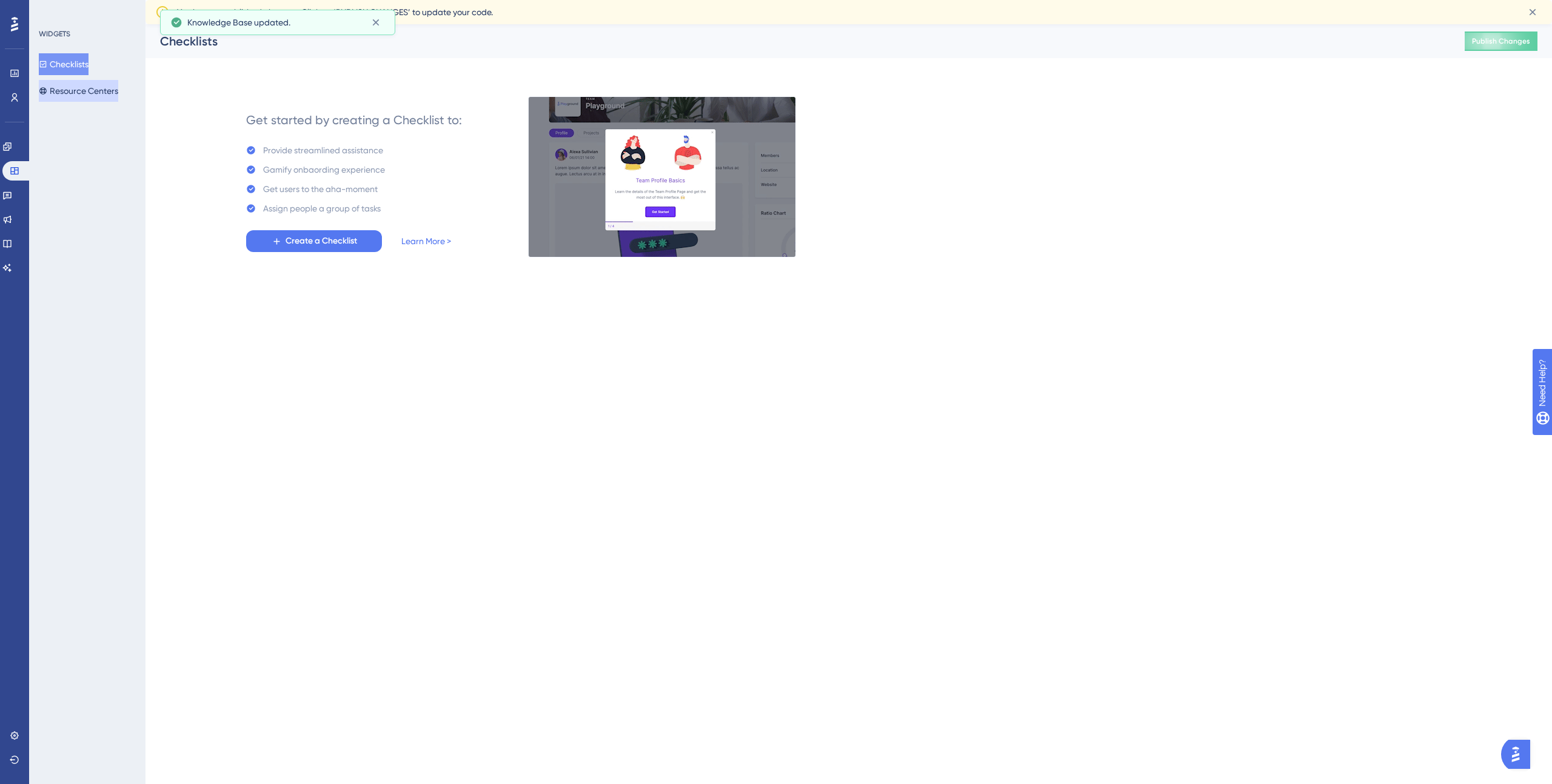
click at [81, 88] on button "Resource Centers" at bounding box center [78, 90] width 80 height 22
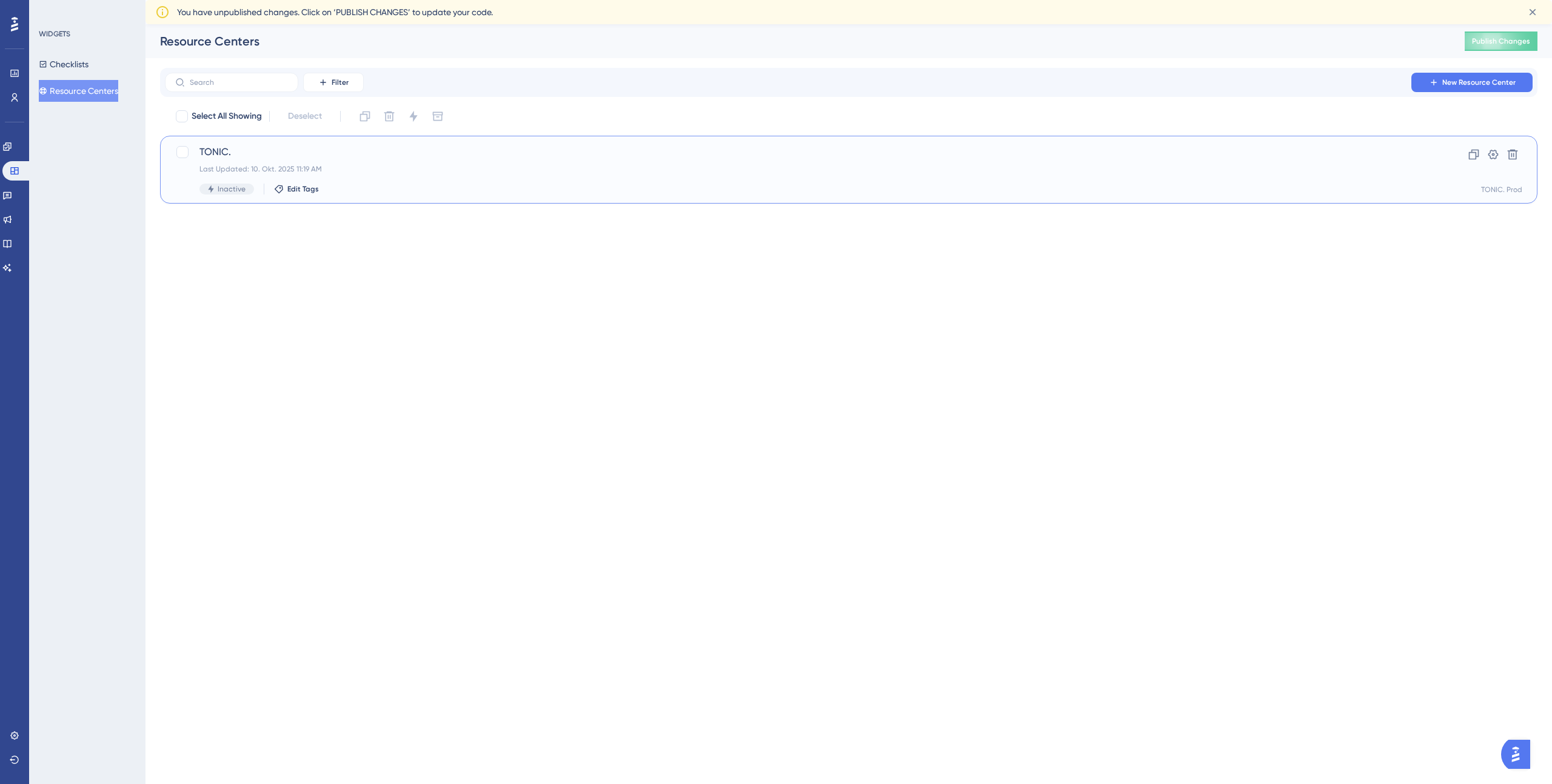
click at [238, 163] on div "TONIC. Last Updated: 10. Okt. 2025 11:19 AM Inactive Edit Tags" at bounding box center [799, 170] width 1201 height 50
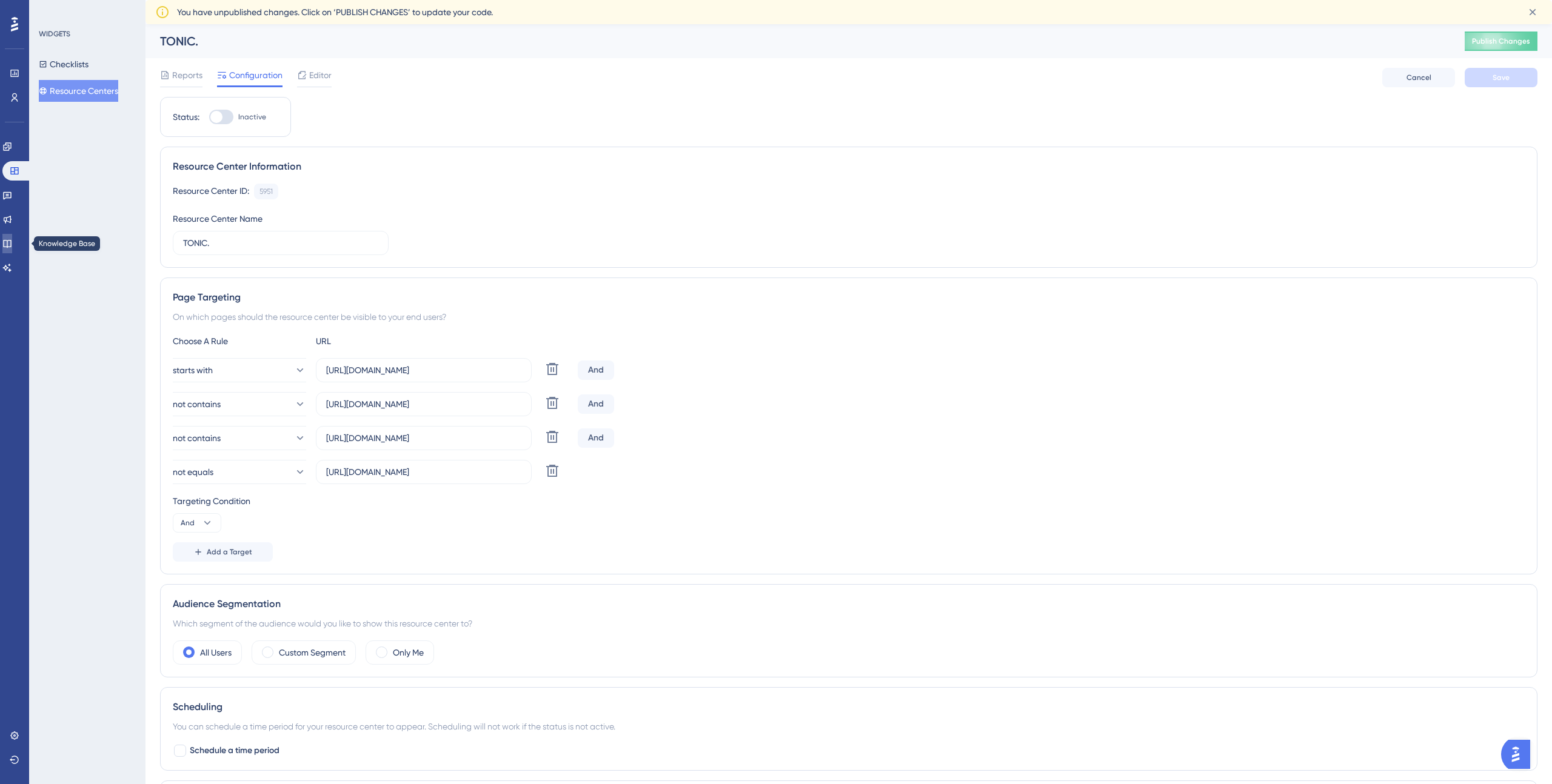
click at [12, 238] on link at bounding box center [8, 243] width 10 height 19
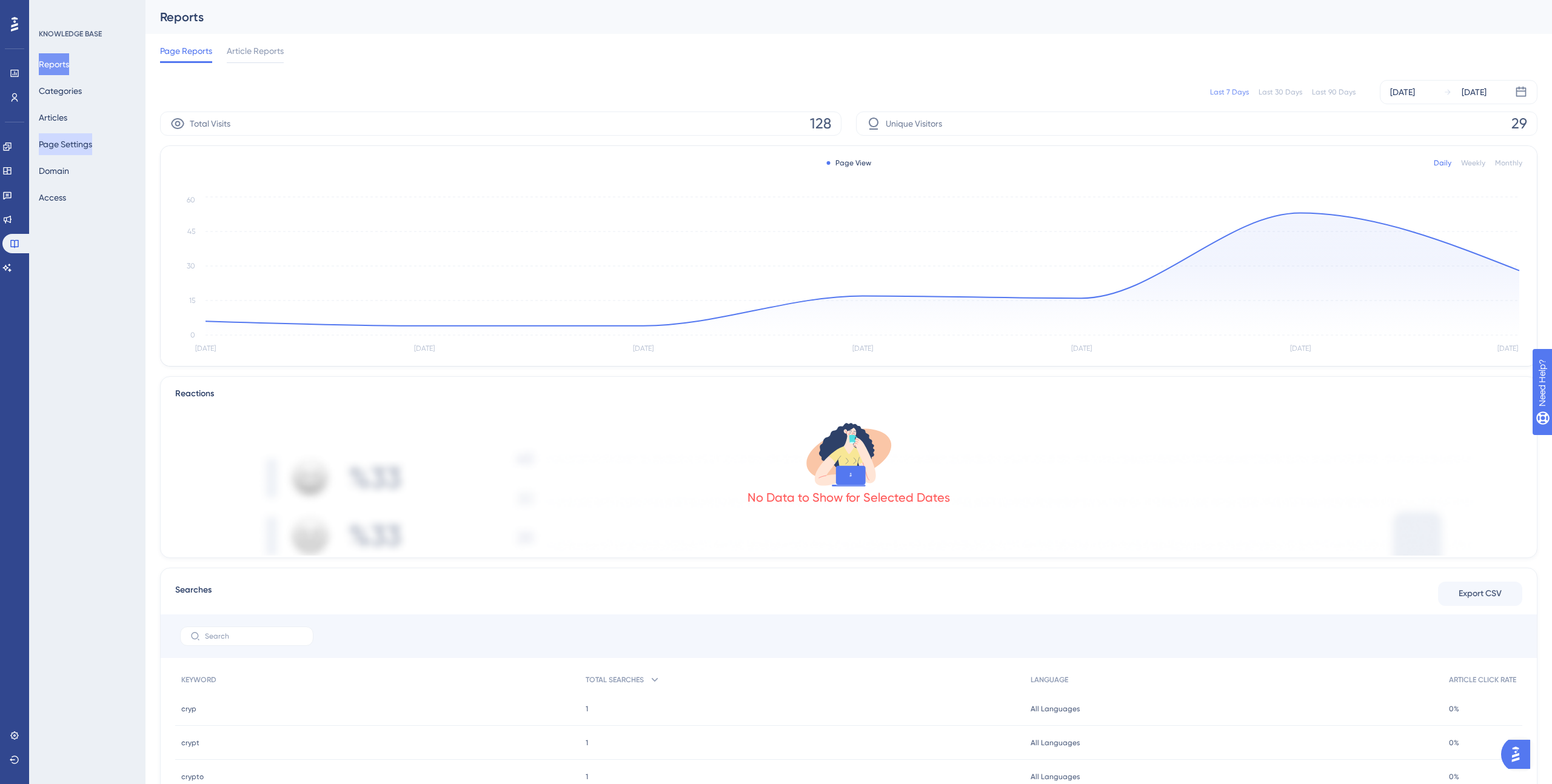
click at [75, 150] on button "Page Settings" at bounding box center [65, 144] width 54 height 22
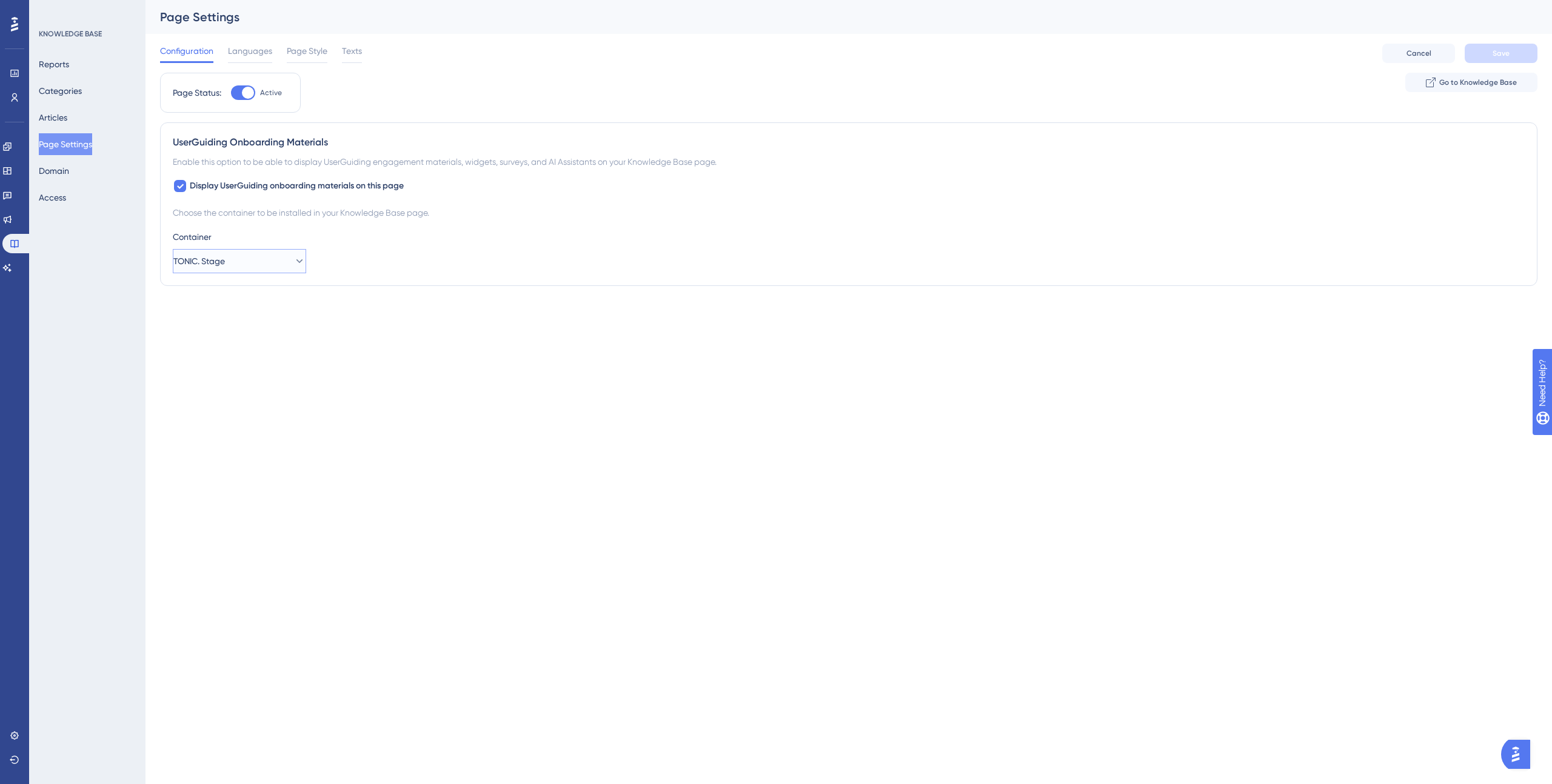
click at [210, 249] on button "TONIC. Stage" at bounding box center [239, 261] width 133 height 24
click at [215, 322] on span "TONIC. Prod" at bounding box center [214, 322] width 46 height 14
click at [1491, 53] on button "Save" at bounding box center [1500, 54] width 73 height 19
click at [12, 163] on link at bounding box center [8, 171] width 10 height 19
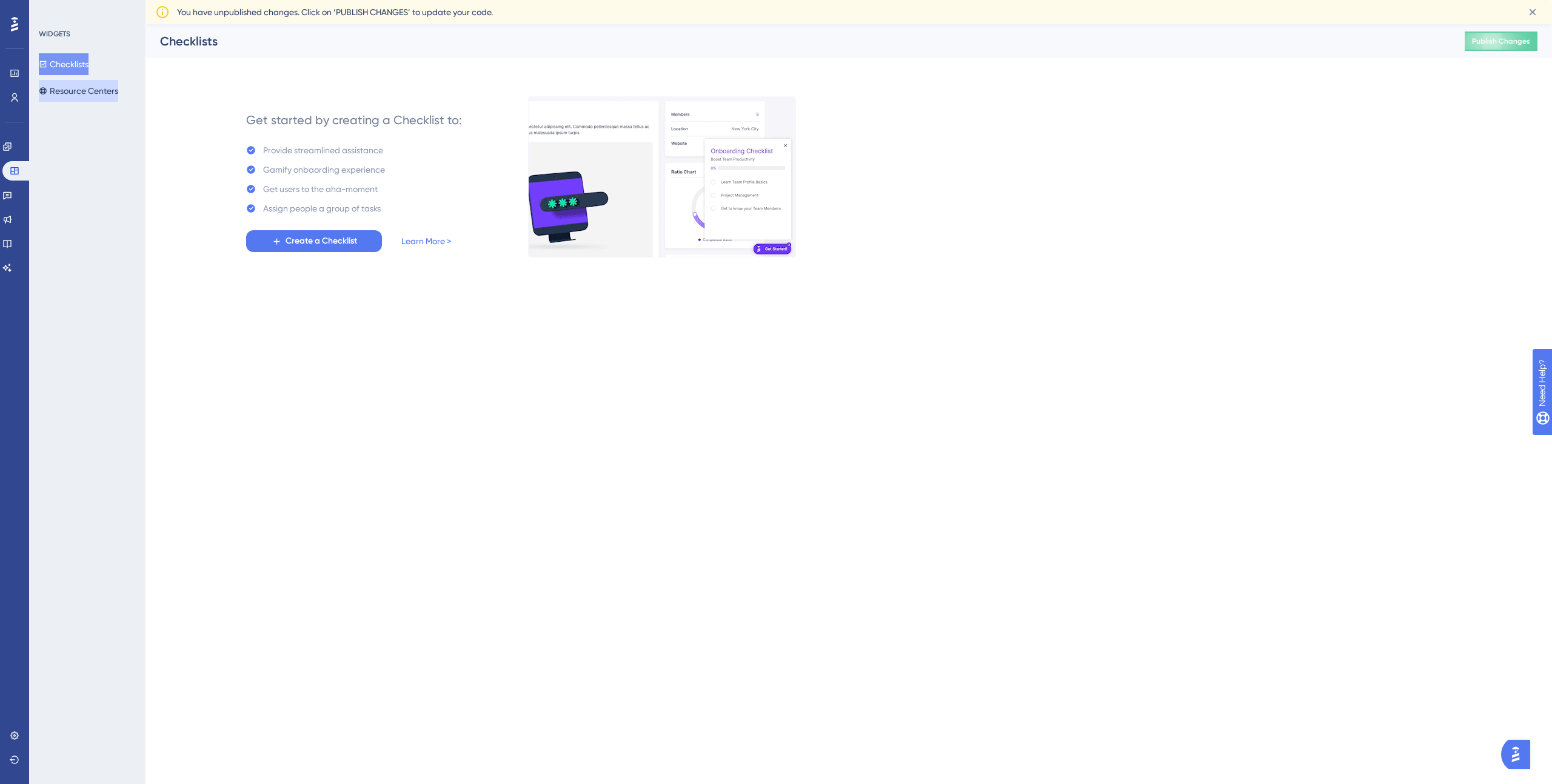
click at [76, 93] on button "Resource Centers" at bounding box center [78, 90] width 80 height 22
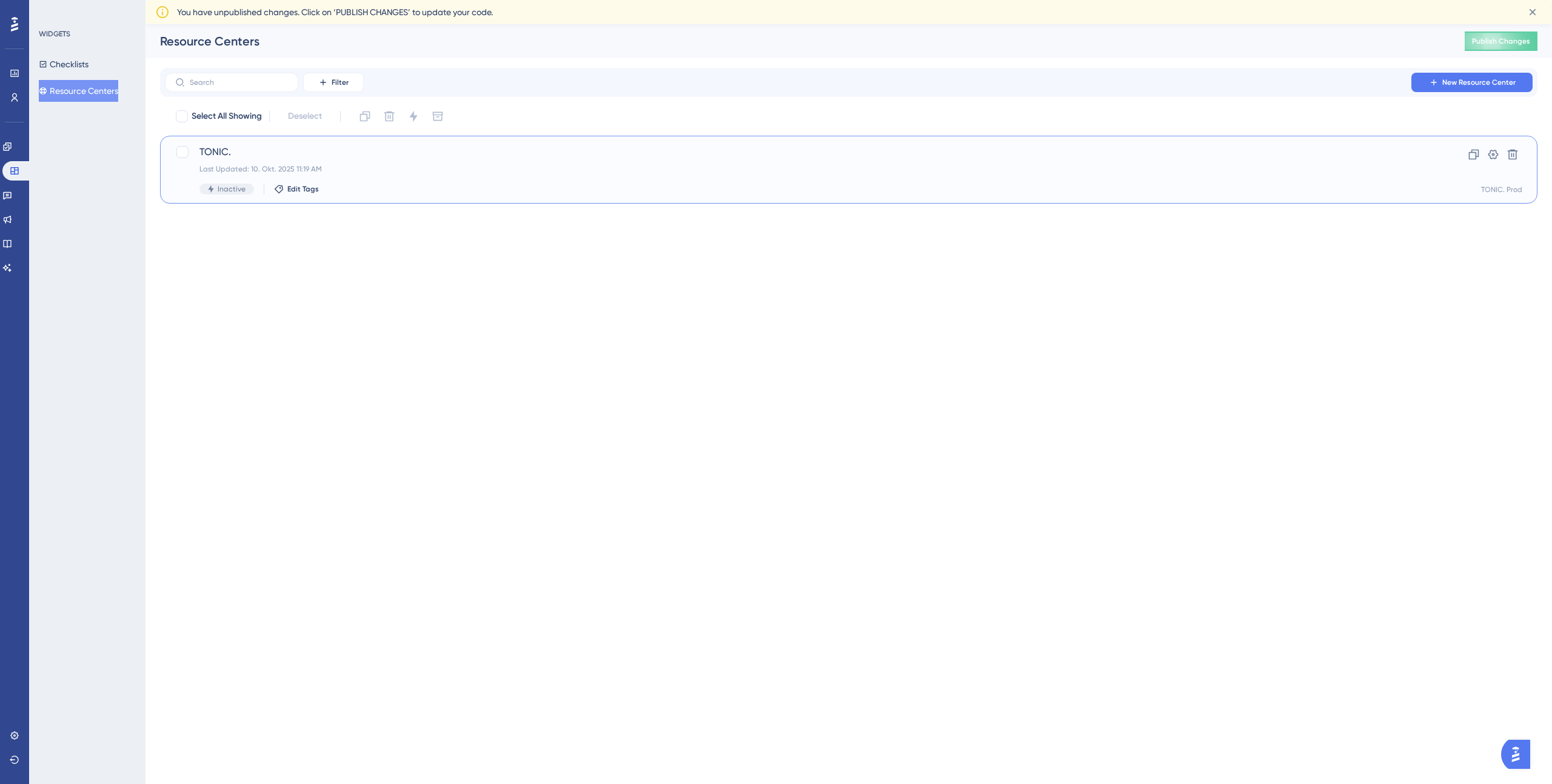
click at [243, 152] on span "TONIC." at bounding box center [799, 151] width 1201 height 14
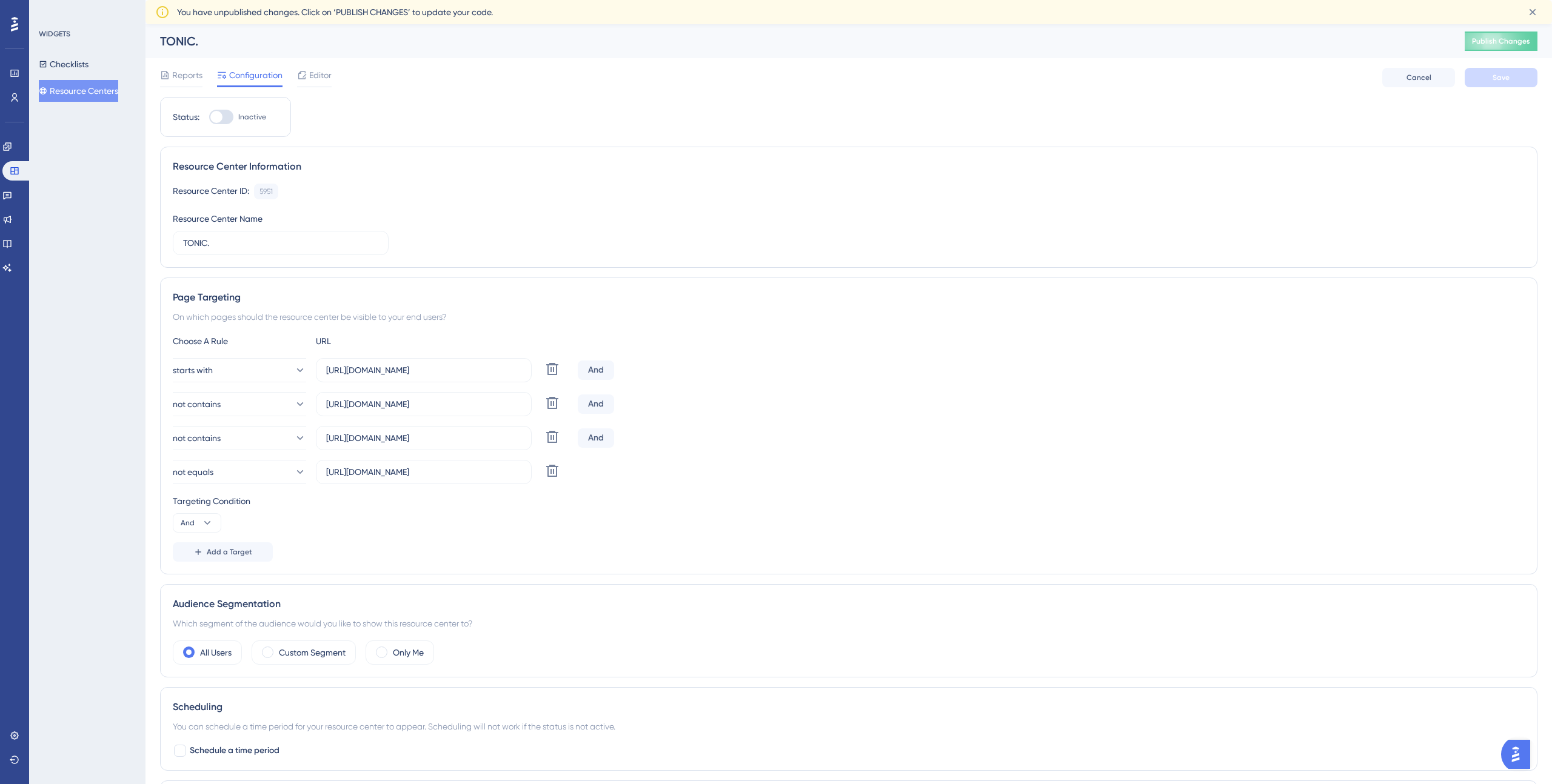
click at [88, 94] on button "Resource Centers" at bounding box center [78, 90] width 80 height 22
